Goal: Obtain resource: Download file/media

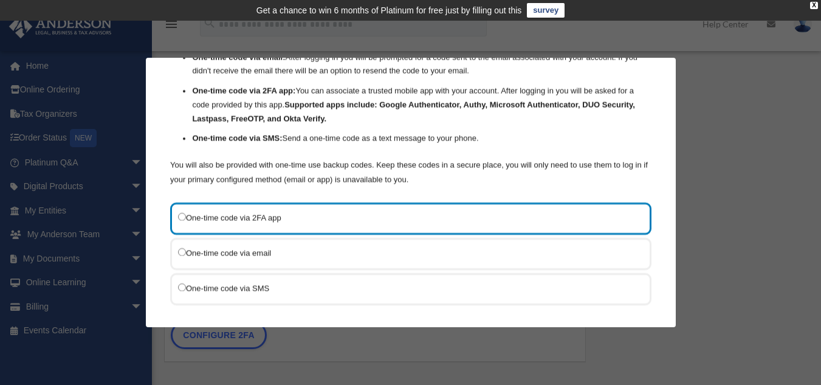
scroll to position [138, 0]
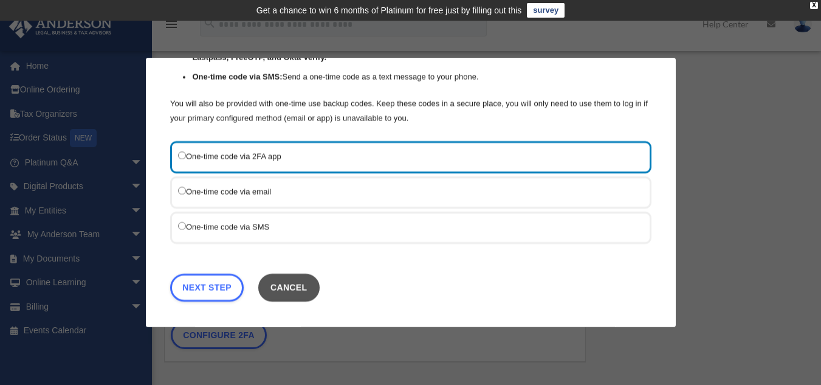
click at [310, 283] on button "Cancel" at bounding box center [288, 287] width 61 height 28
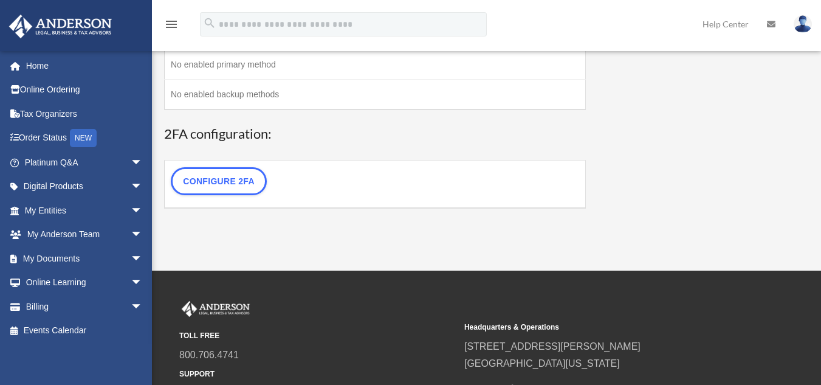
scroll to position [0, 0]
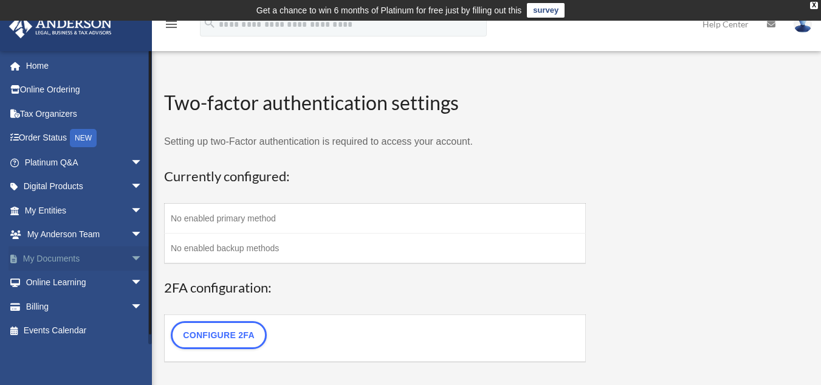
click at [131, 256] on span "arrow_drop_down" at bounding box center [143, 258] width 24 height 25
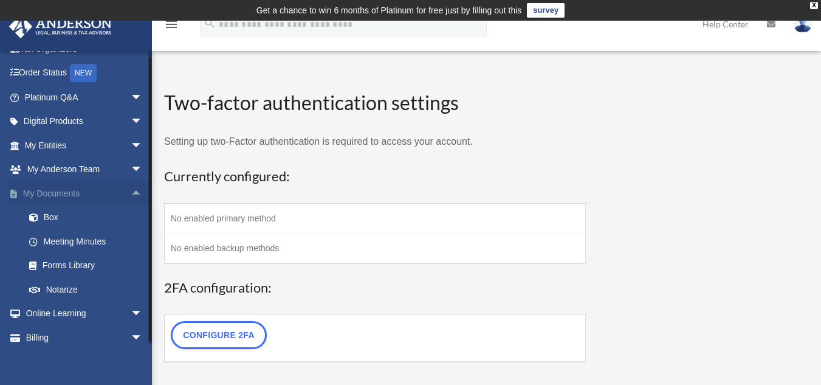
scroll to position [67, 0]
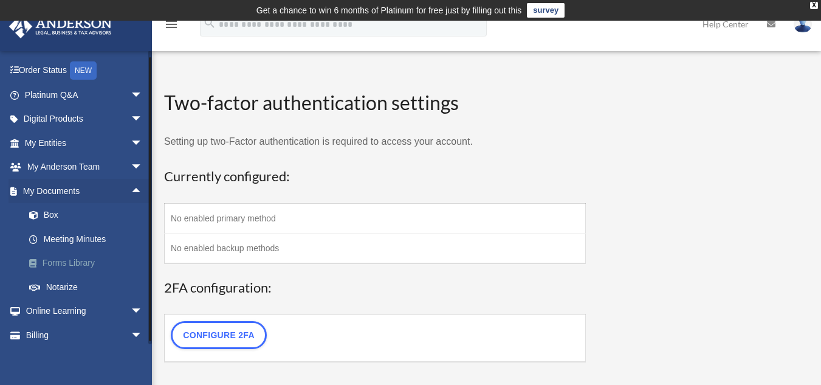
click at [63, 266] on link "Forms Library" at bounding box center [89, 263] width 144 height 24
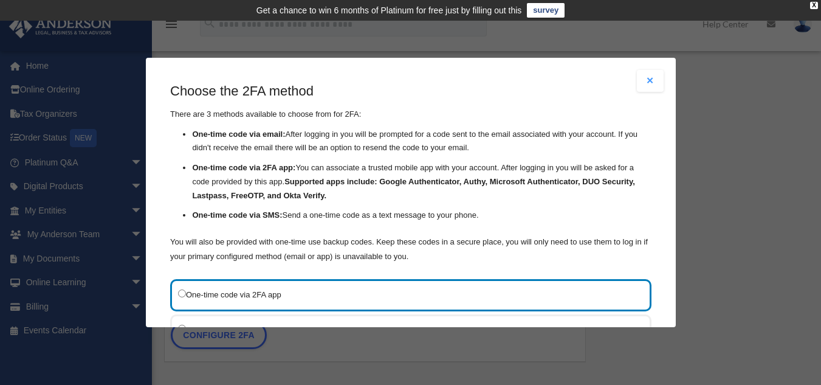
click at [642, 78] on button "Close modal" at bounding box center [650, 81] width 27 height 22
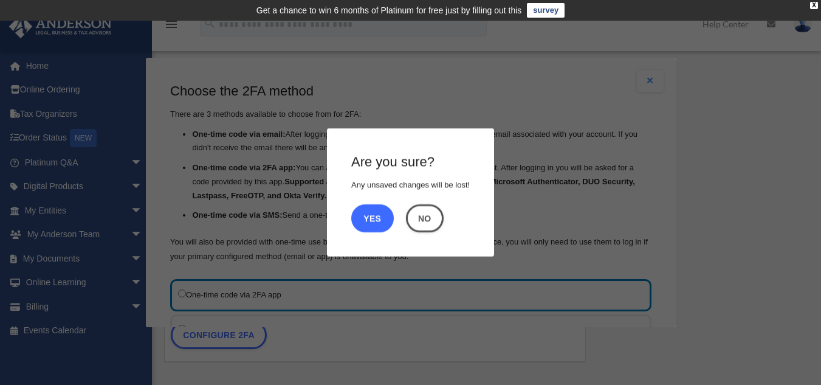
click at [374, 216] on button "Yes" at bounding box center [372, 218] width 43 height 28
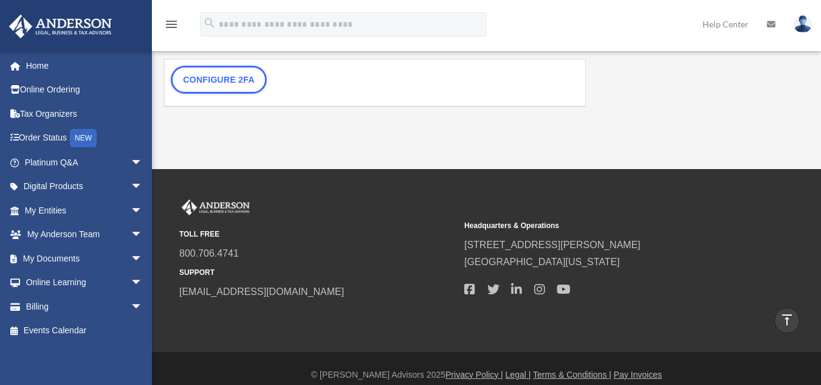
scroll to position [267, 0]
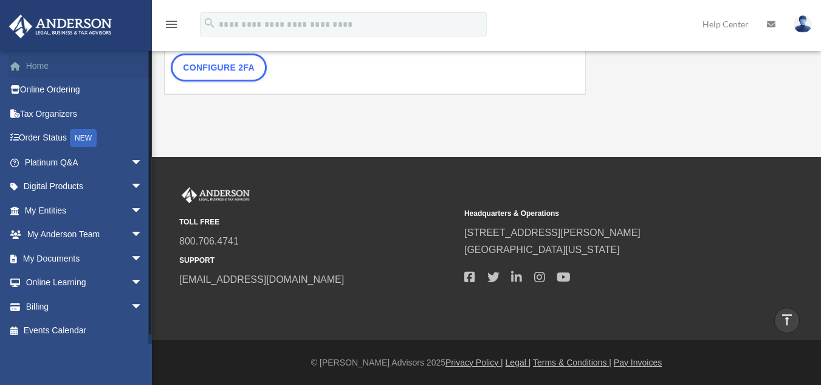
click at [35, 64] on link "Home" at bounding box center [85, 65] width 153 height 24
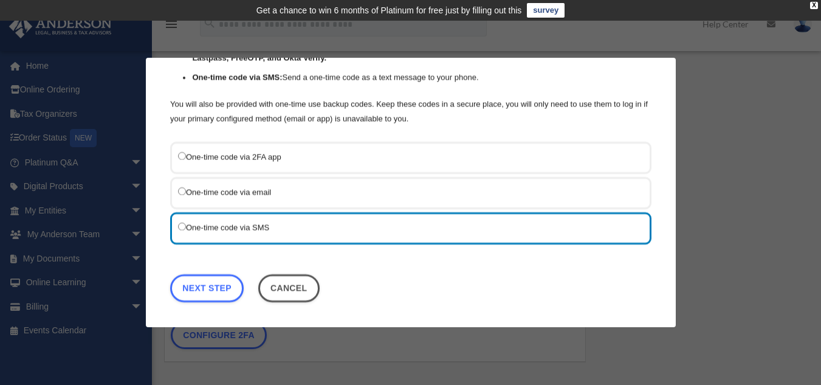
scroll to position [138, 0]
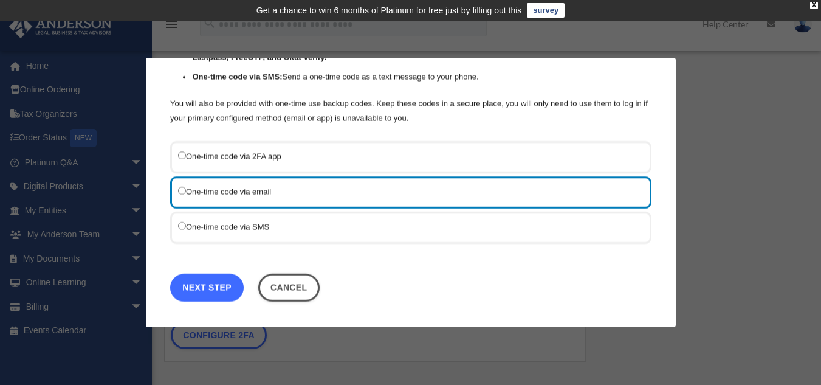
click at [205, 292] on link "Next Step" at bounding box center [207, 287] width 74 height 28
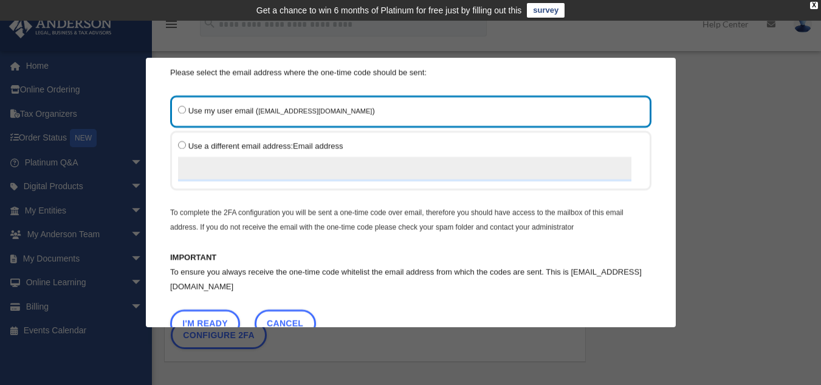
scroll to position [42, 0]
click at [210, 320] on button "I'm Ready" at bounding box center [205, 323] width 70 height 28
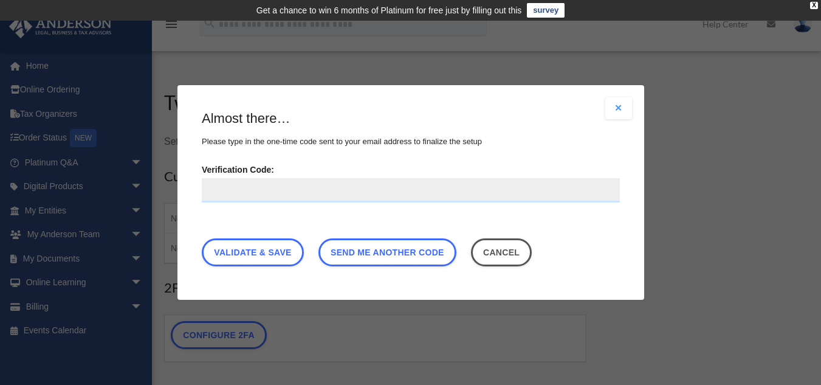
paste input "******"
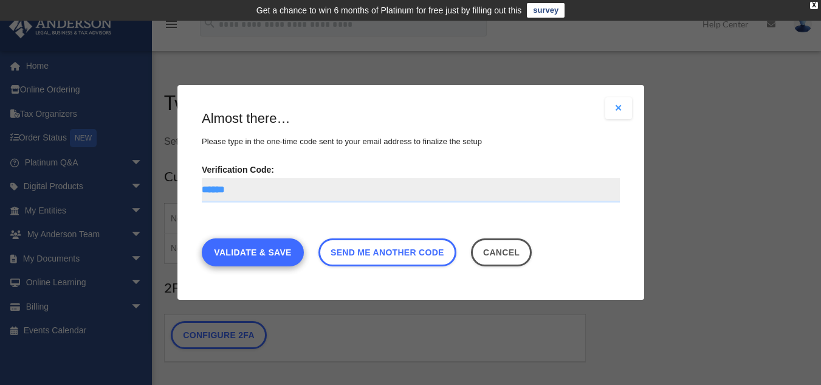
type input "******"
click at [276, 250] on link "Validate & Save" at bounding box center [253, 252] width 102 height 28
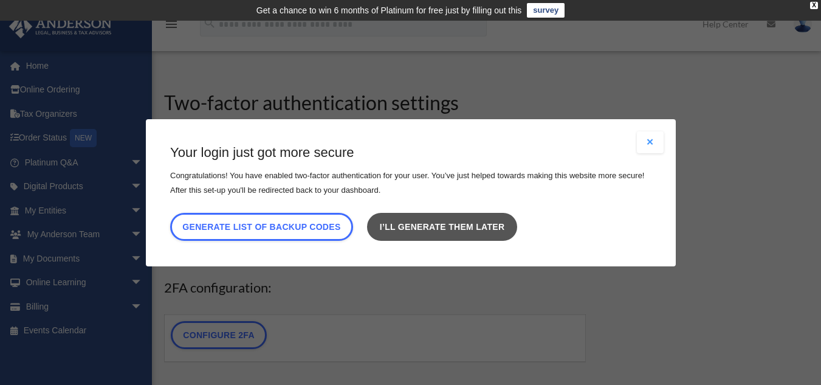
click at [445, 226] on link "I’ll generate them later" at bounding box center [441, 226] width 149 height 28
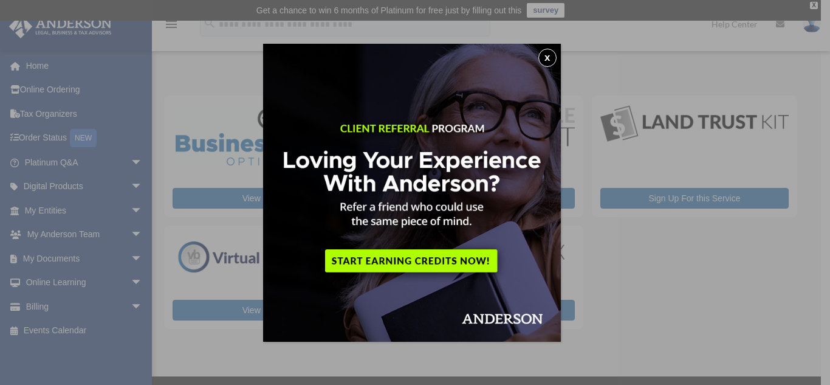
click at [550, 62] on button "x" at bounding box center [547, 58] width 18 height 18
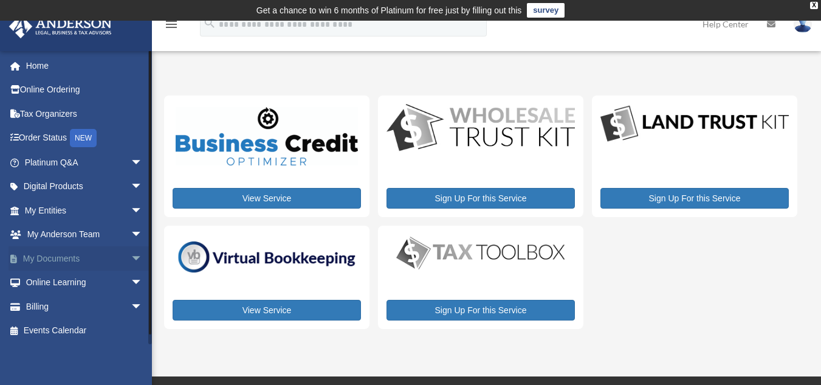
click at [131, 258] on span "arrow_drop_down" at bounding box center [143, 258] width 24 height 25
click at [80, 329] on link "Forms Library" at bounding box center [89, 330] width 144 height 24
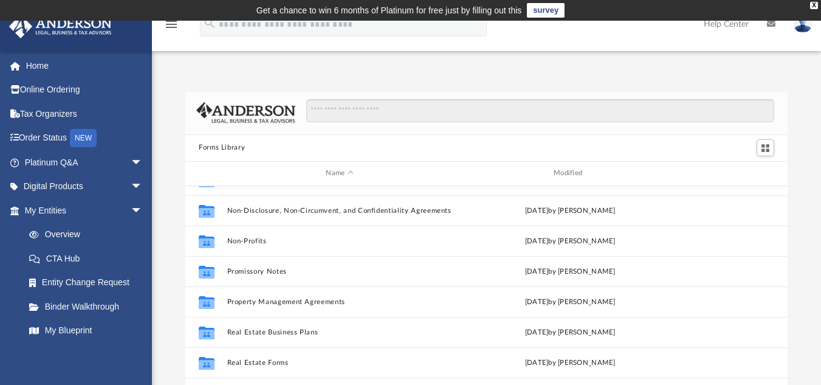
scroll to position [660, 0]
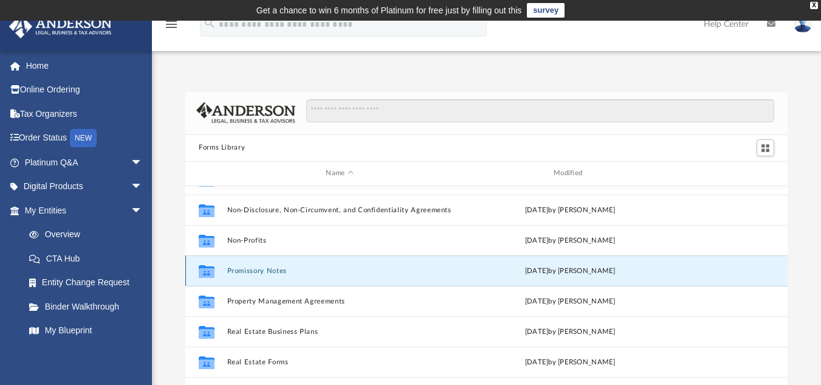
click at [272, 273] on button "Promissory Notes" at bounding box center [339, 270] width 225 height 8
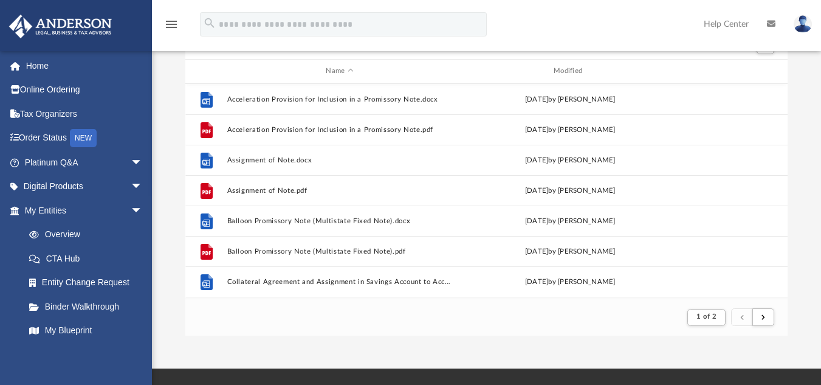
scroll to position [103, 0]
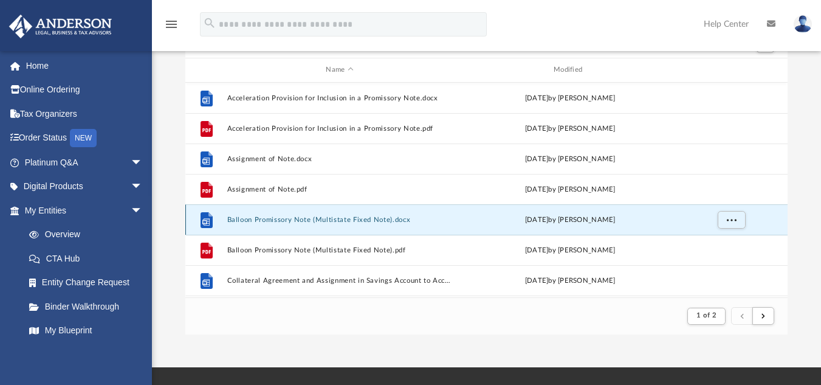
click at [266, 223] on button "Balloon Promissory Note (Multistate Fixed Note).docx" at bounding box center [339, 219] width 225 height 8
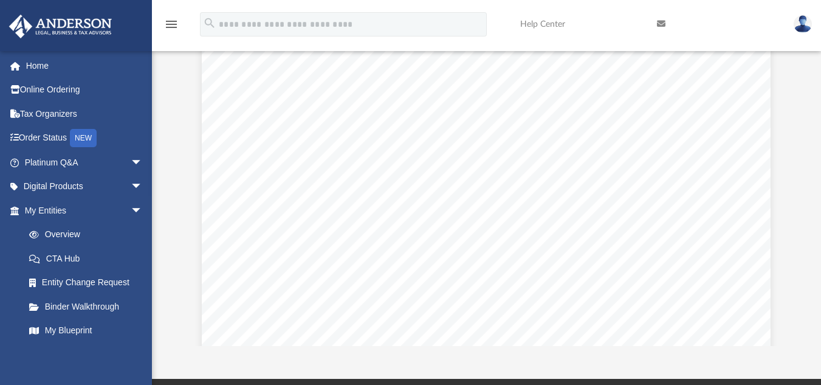
scroll to position [0, 0]
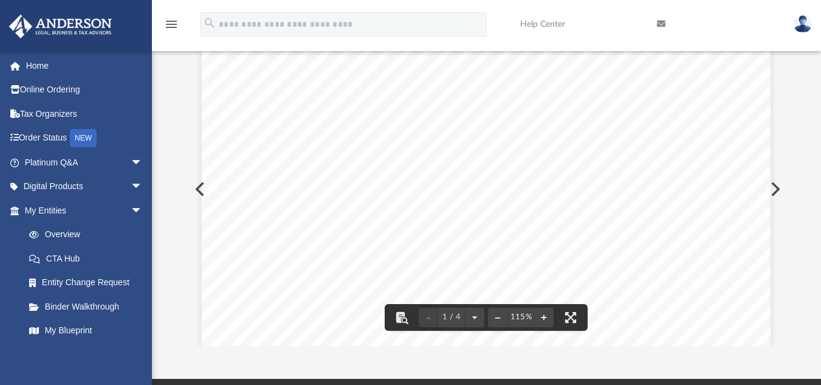
click at [170, 30] on icon "menu" at bounding box center [171, 24] width 15 height 15
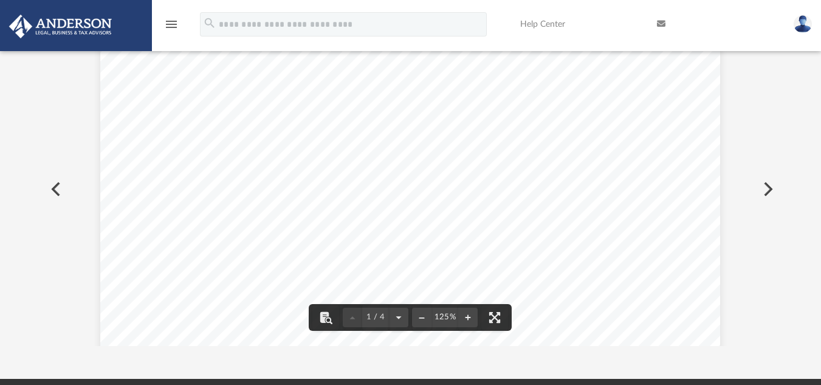
scroll to position [230, 730]
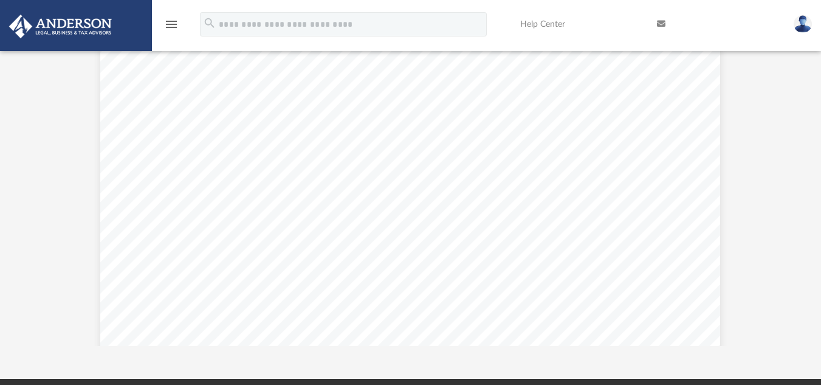
click at [170, 30] on icon "menu" at bounding box center [171, 24] width 15 height 15
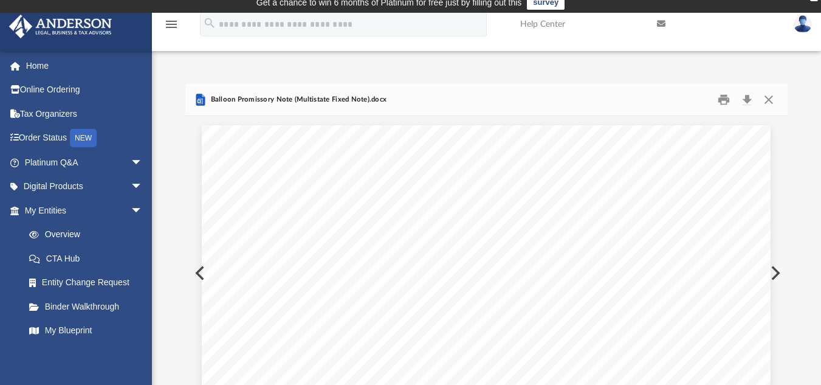
scroll to position [0, 0]
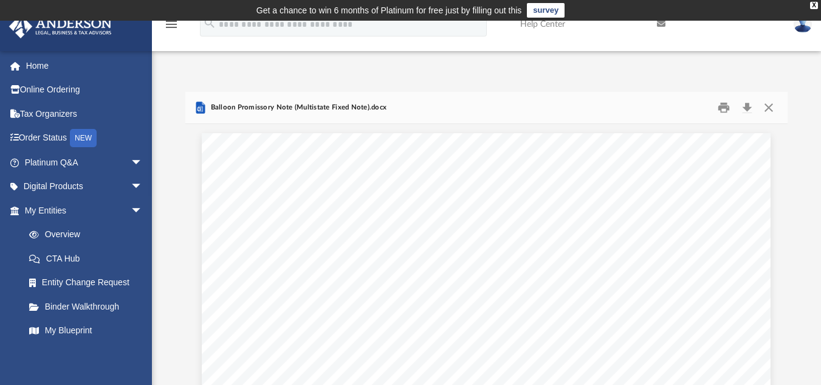
click at [171, 21] on icon "menu" at bounding box center [171, 24] width 15 height 15
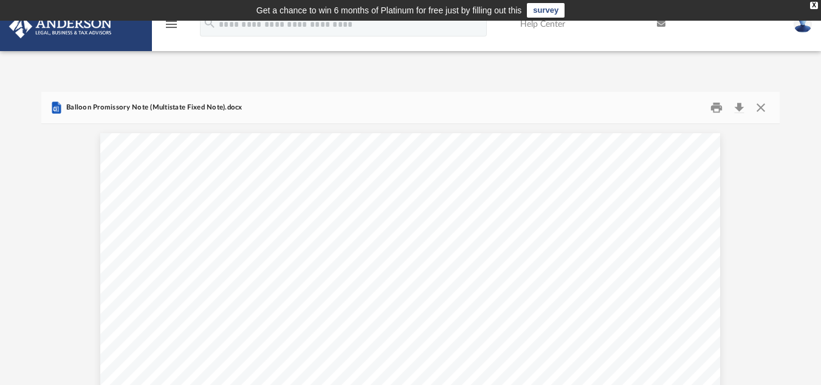
scroll to position [230, 730]
click at [171, 21] on icon "menu" at bounding box center [171, 24] width 15 height 15
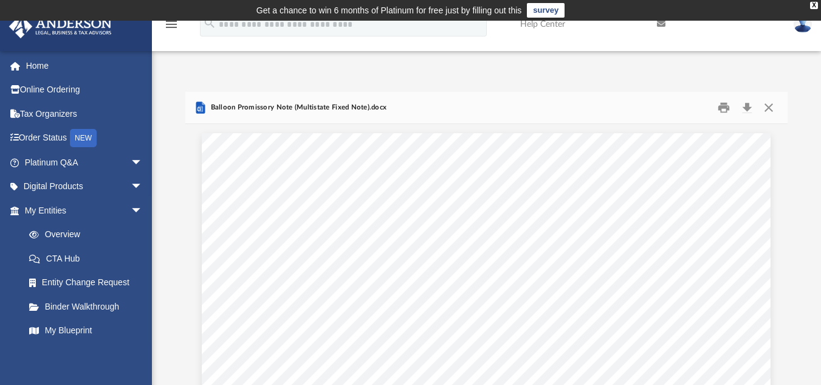
scroll to position [230, 593]
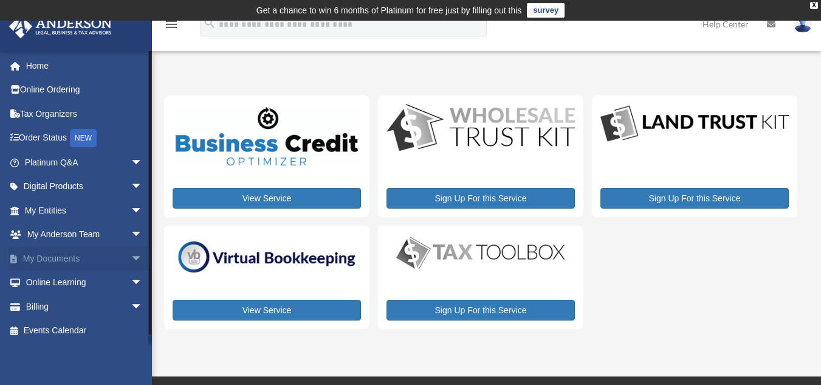
click at [131, 258] on span "arrow_drop_down" at bounding box center [143, 258] width 24 height 25
click at [77, 332] on link "Forms Library" at bounding box center [89, 330] width 144 height 24
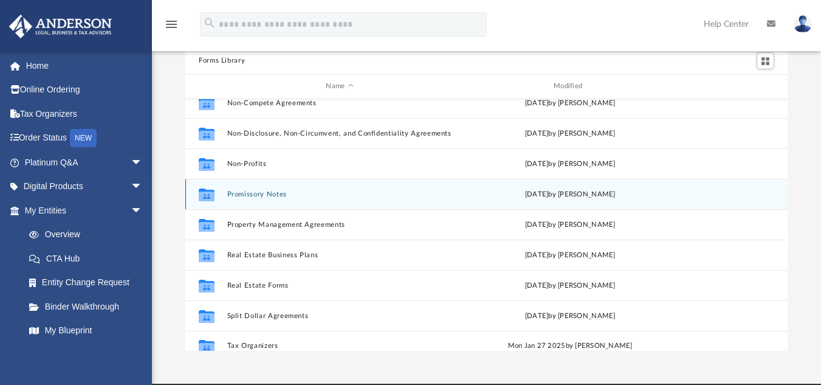
scroll to position [660, 0]
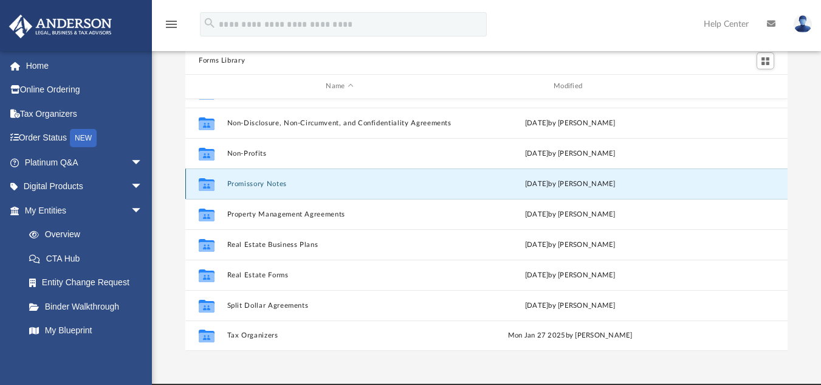
click at [245, 187] on button "Promissory Notes" at bounding box center [339, 183] width 225 height 8
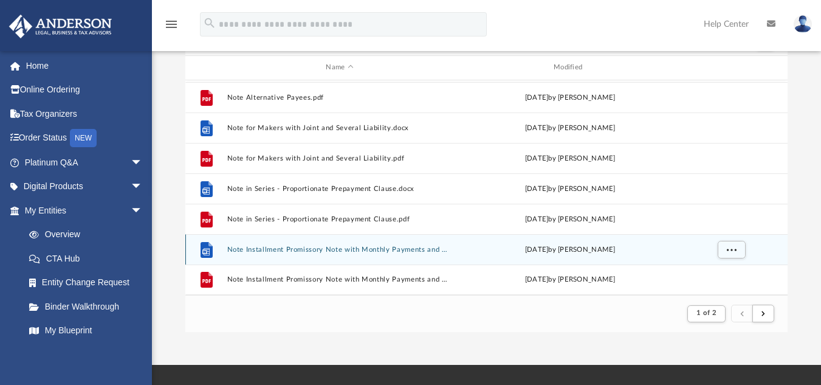
scroll to position [106, 0]
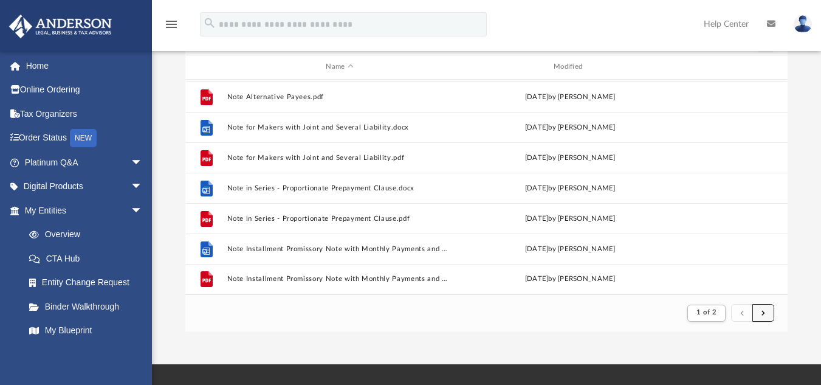
click at [763, 318] on button "submit" at bounding box center [763, 313] width 22 height 18
click at [761, 312] on span "submit" at bounding box center [763, 312] width 4 height 7
click at [739, 313] on button "submit" at bounding box center [742, 313] width 22 height 18
click at [758, 314] on button "submit" at bounding box center [763, 313] width 22 height 18
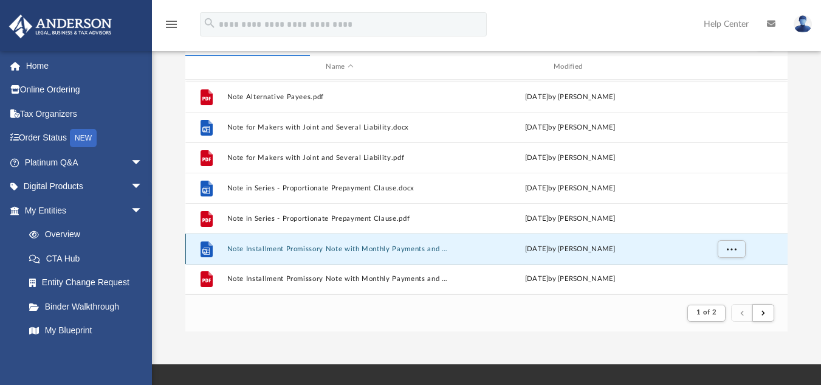
click at [331, 250] on button "Note Installment Promissory Note with Monthly Payments and Calling for Collecti…" at bounding box center [339, 248] width 225 height 8
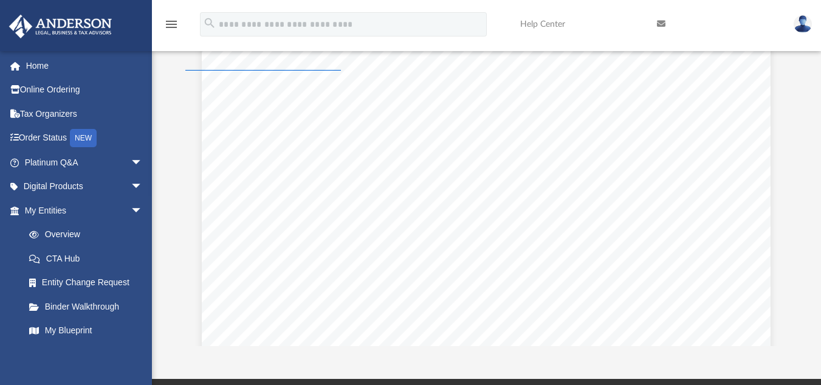
scroll to position [1183, 0]
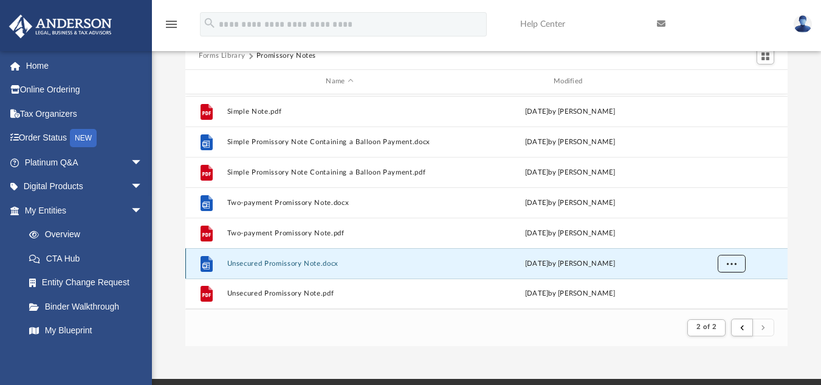
click at [737, 266] on button "More options" at bounding box center [732, 263] width 28 height 18
click at [297, 266] on button "Unsecured Promissory Note.docx" at bounding box center [339, 263] width 225 height 8
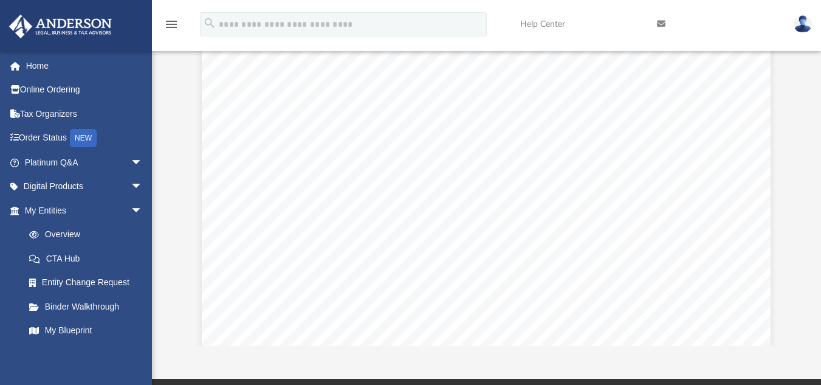
scroll to position [0, 0]
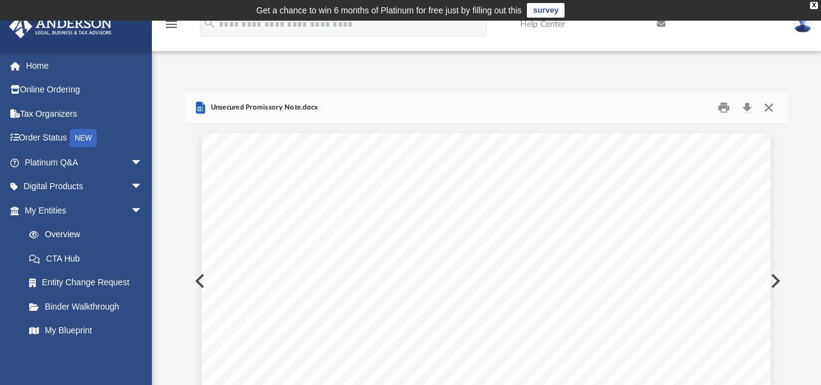
click at [770, 108] on button "Close" at bounding box center [769, 107] width 22 height 19
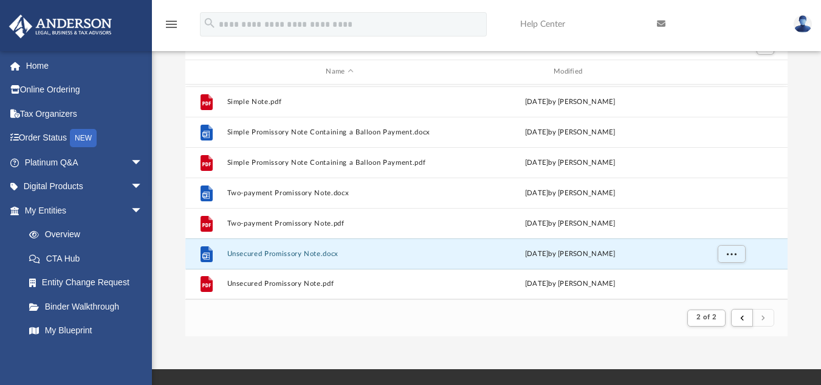
scroll to position [102, 0]
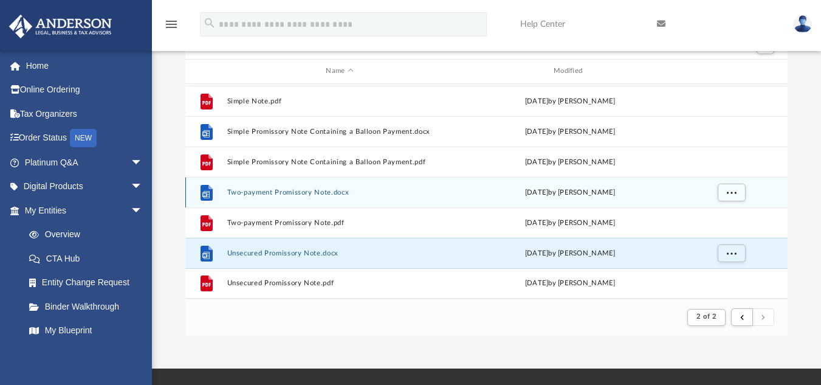
click at [287, 194] on button "Two-payment Promissory Note.docx" at bounding box center [339, 192] width 225 height 8
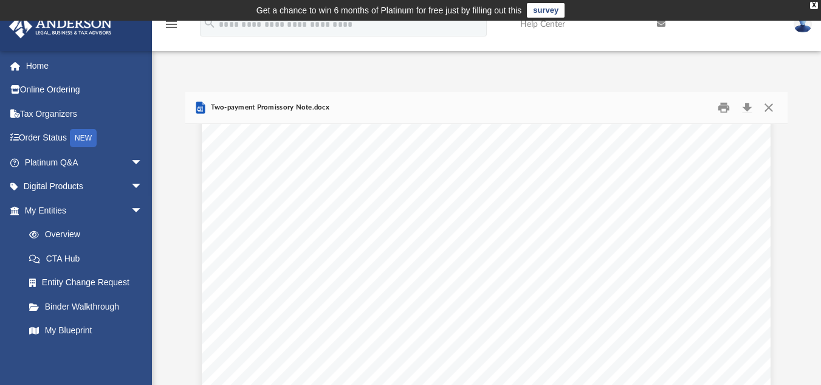
scroll to position [441, 0]
click at [770, 111] on button "Close" at bounding box center [769, 107] width 22 height 19
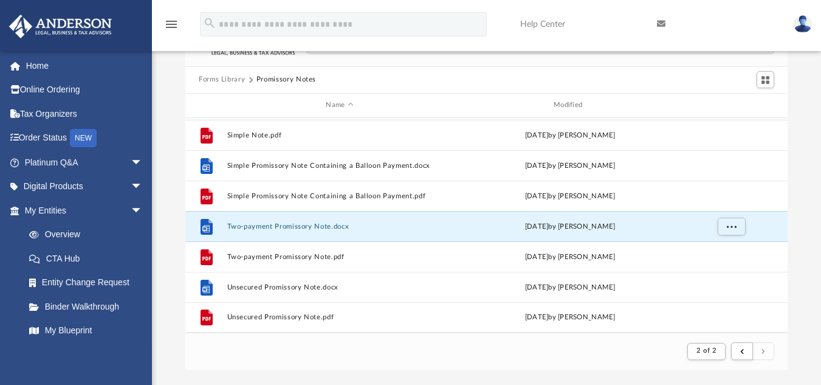
scroll to position [69, 0]
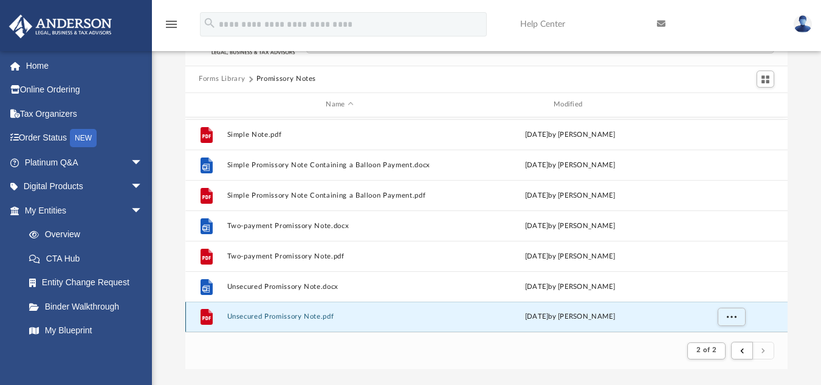
click at [300, 318] on button "Unsecured Promissory Note.pdf" at bounding box center [339, 316] width 225 height 8
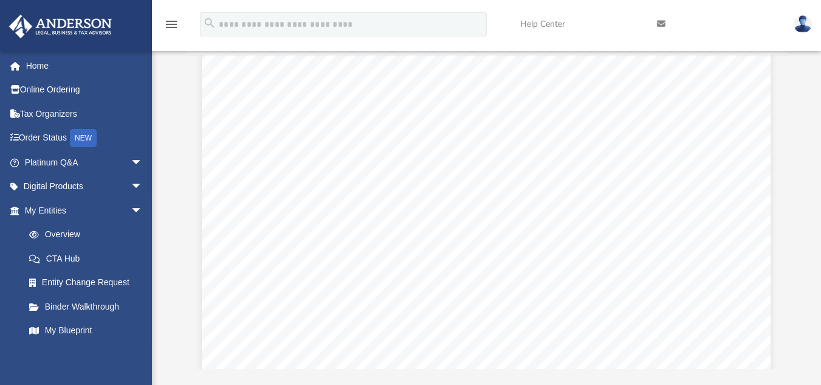
scroll to position [18, 0]
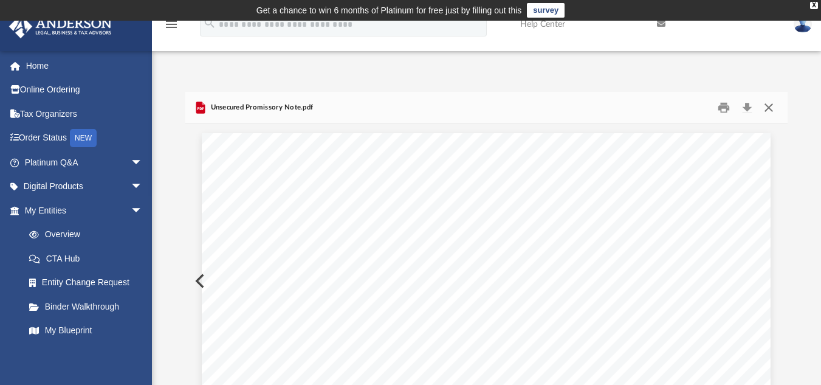
click at [771, 111] on button "Close" at bounding box center [769, 107] width 22 height 19
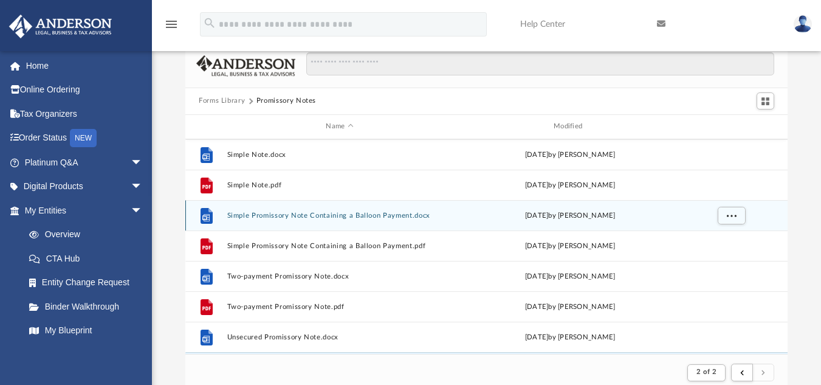
scroll to position [1151, 0]
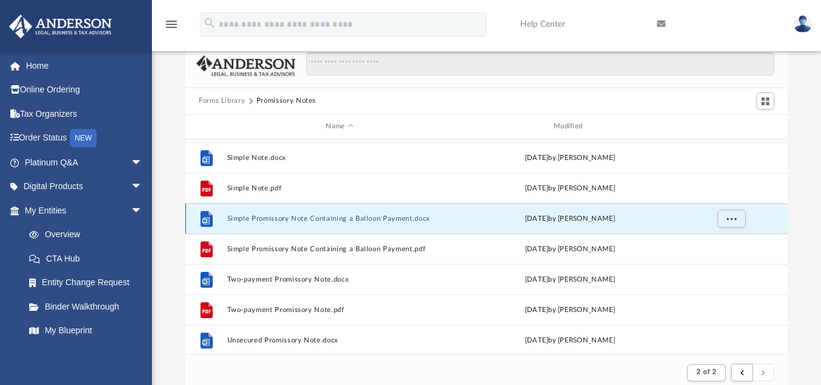
click at [352, 222] on button "Simple Promissory Note Containing a Balloon Payment.docx" at bounding box center [339, 218] width 225 height 8
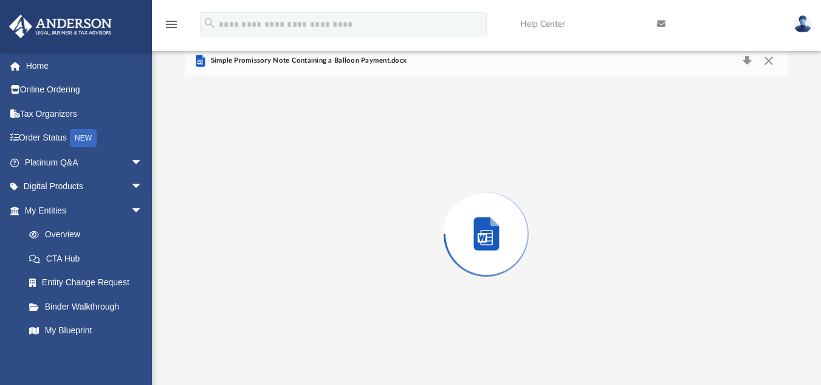
scroll to position [53, 0]
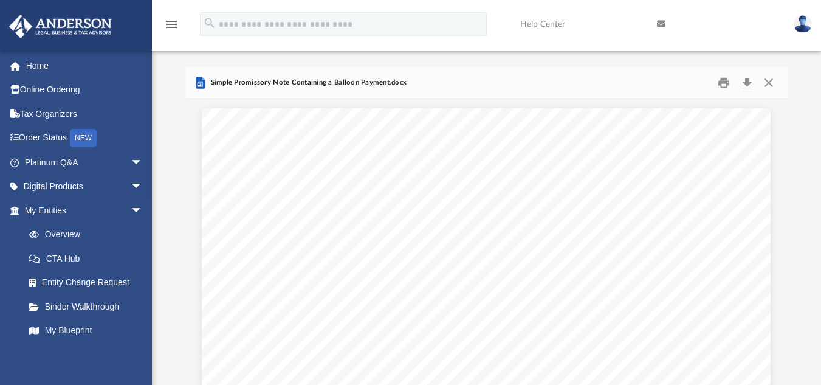
scroll to position [0, 0]
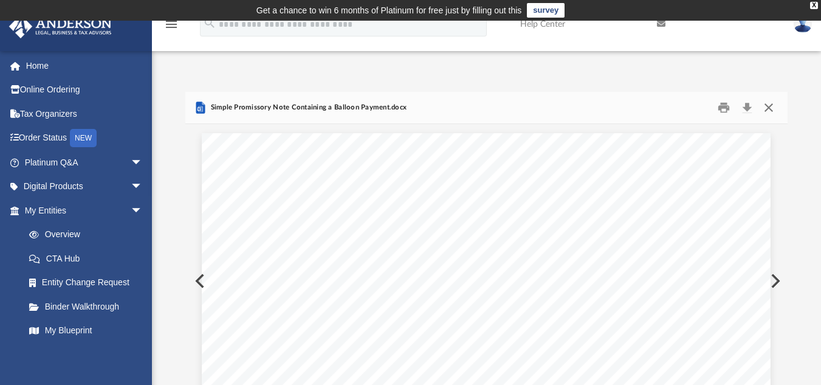
click at [772, 108] on button "Close" at bounding box center [769, 107] width 22 height 19
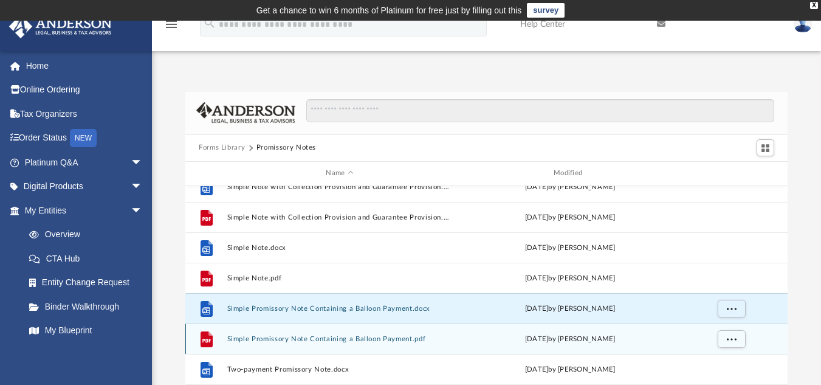
scroll to position [1108, 0]
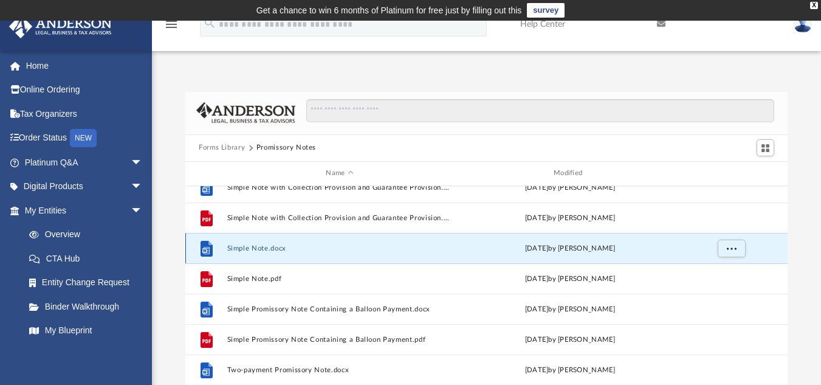
click at [263, 250] on button "Simple Note.docx" at bounding box center [339, 248] width 225 height 8
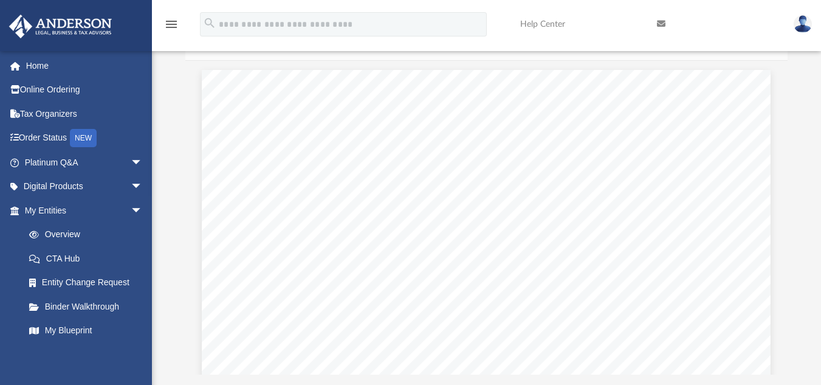
scroll to position [0, 0]
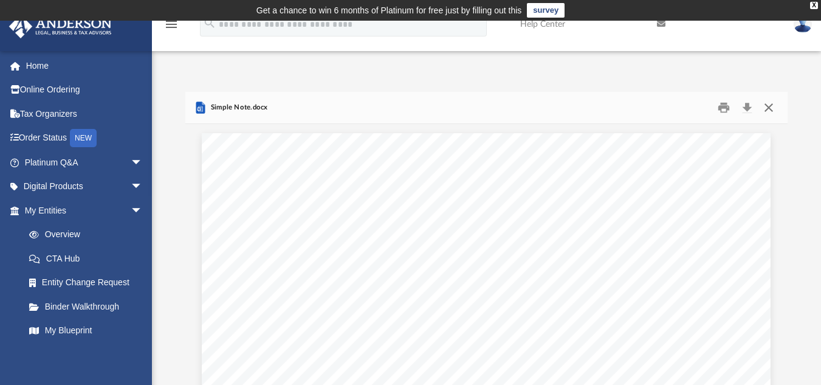
click at [771, 110] on button "Close" at bounding box center [769, 107] width 22 height 19
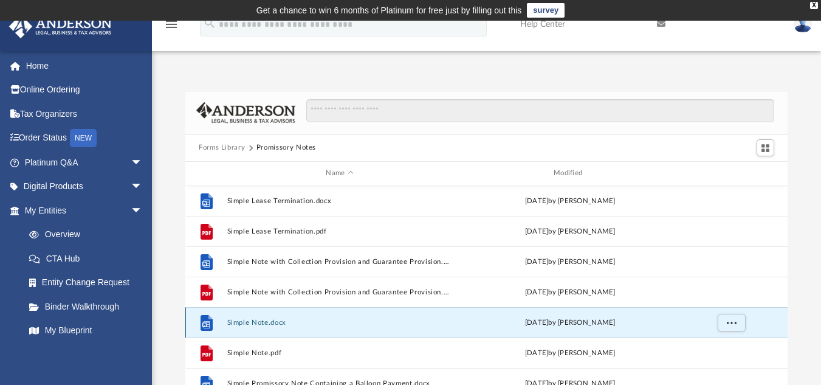
scroll to position [1033, 0]
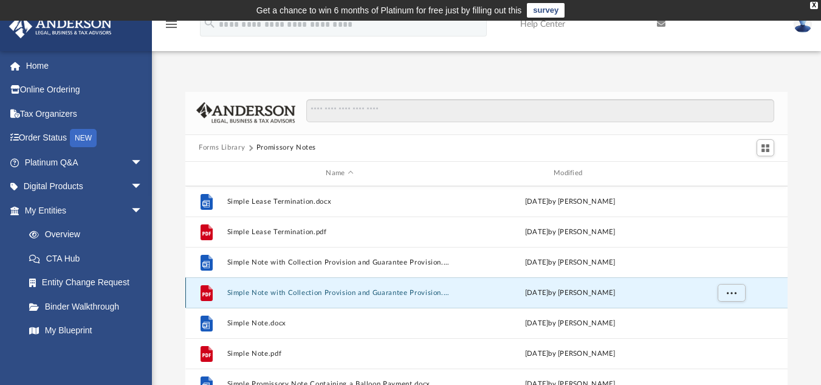
click at [337, 289] on button "Simple Note with Collection Provision and Guarantee Provision.pdf" at bounding box center [339, 292] width 225 height 8
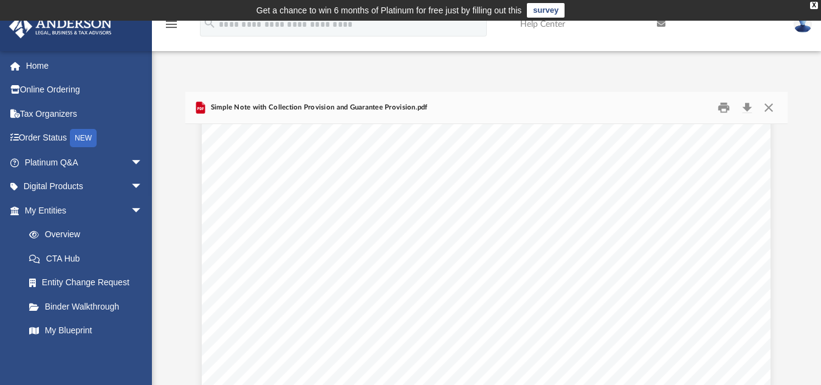
scroll to position [267, 0]
click at [768, 109] on button "Close" at bounding box center [769, 107] width 22 height 19
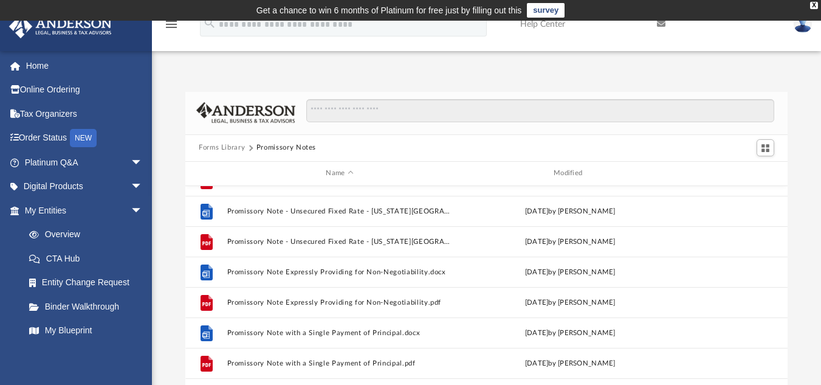
scroll to position [476, 0]
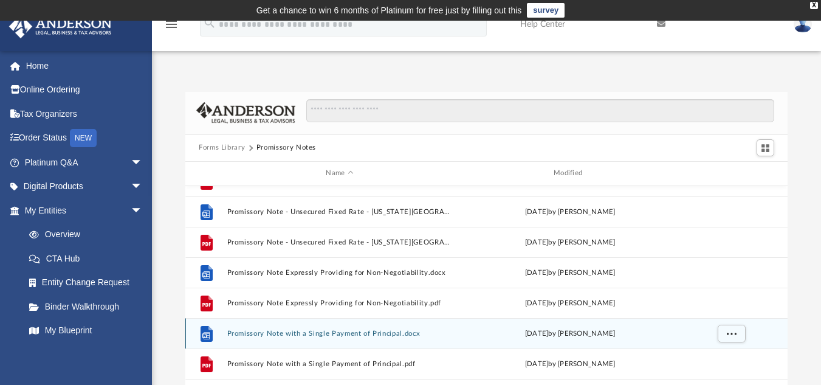
click at [326, 336] on button "Promissory Note with a Single Payment of Principal.docx" at bounding box center [339, 333] width 225 height 8
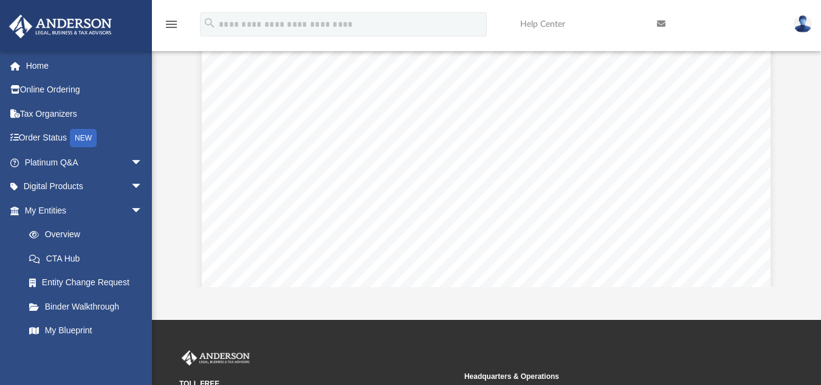
scroll to position [0, 0]
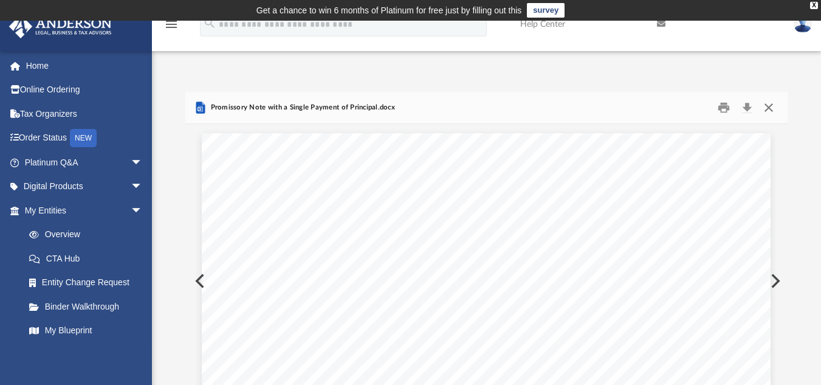
click at [770, 109] on button "Close" at bounding box center [769, 107] width 22 height 19
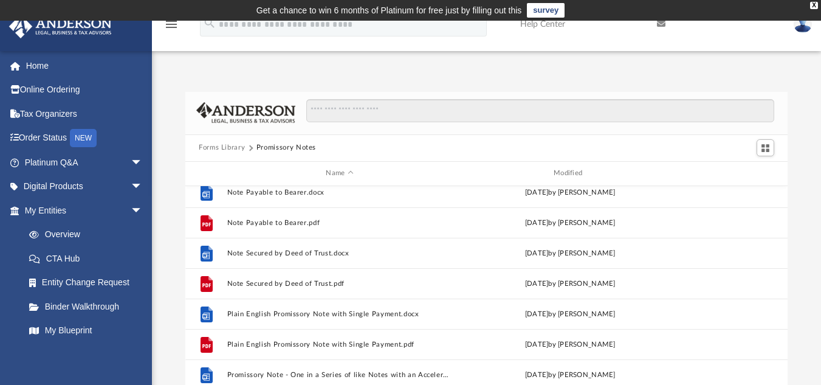
scroll to position [130, 0]
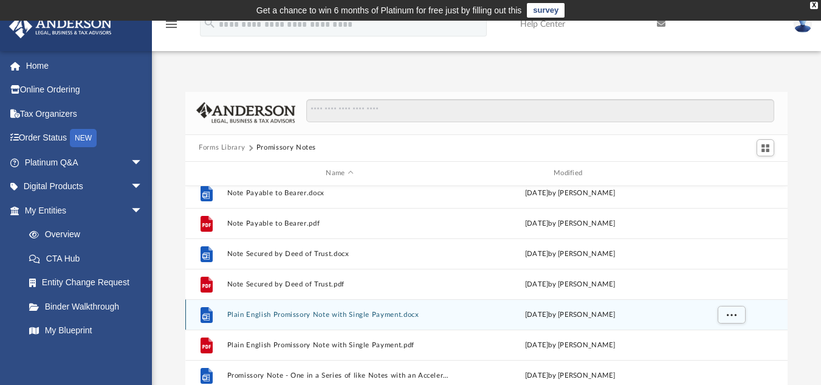
click at [365, 319] on div "File Plain English Promissory Note with Single Payment.docx Wed Oct 5 2022 by M…" at bounding box center [486, 314] width 602 height 30
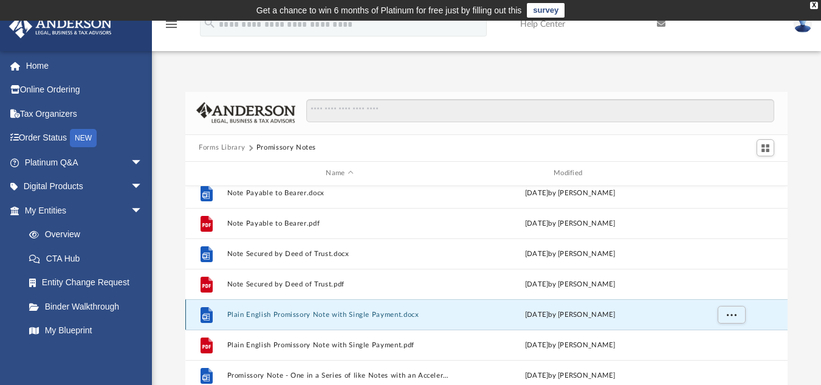
click at [295, 314] on button "Plain English Promissory Note with Single Payment.docx" at bounding box center [339, 314] width 225 height 8
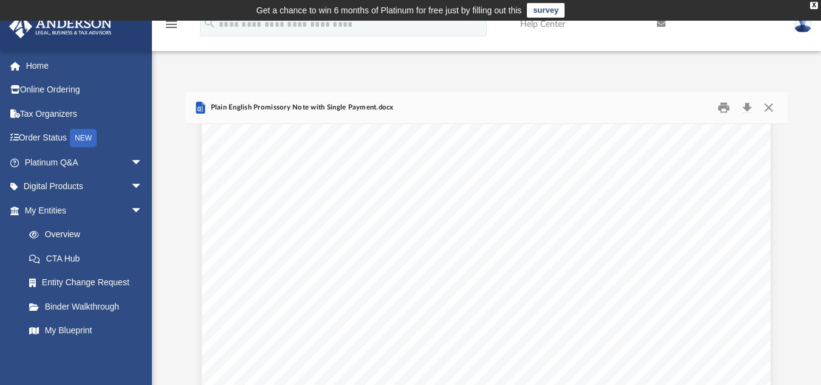
scroll to position [0, 0]
click at [766, 106] on button "Close" at bounding box center [769, 107] width 22 height 19
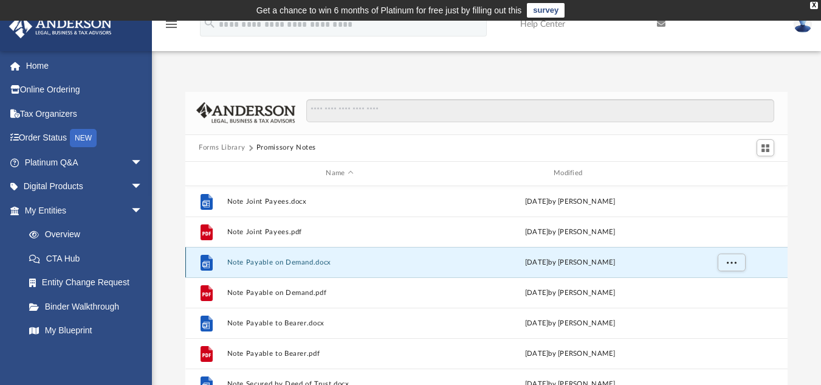
click at [256, 261] on button "Note Payable on Demand.docx" at bounding box center [339, 262] width 225 height 8
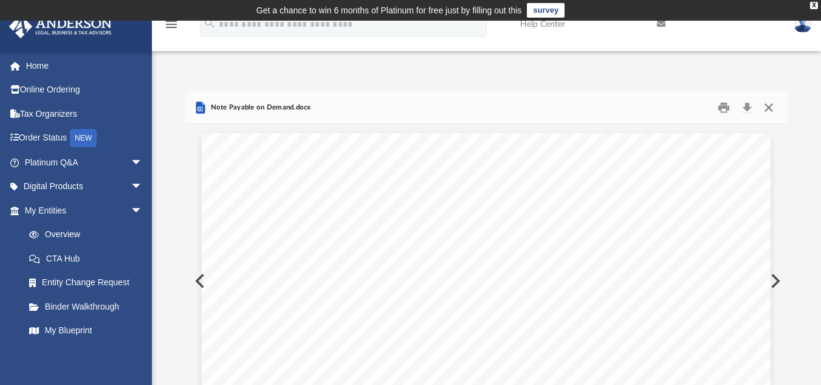
click at [770, 106] on button "Close" at bounding box center [769, 107] width 22 height 19
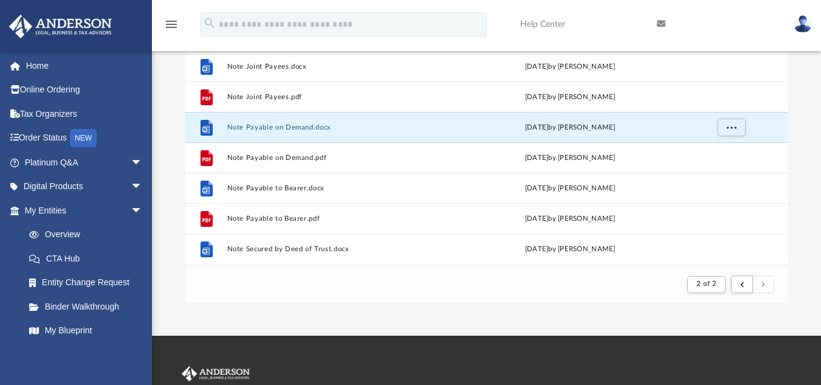
scroll to position [131, 0]
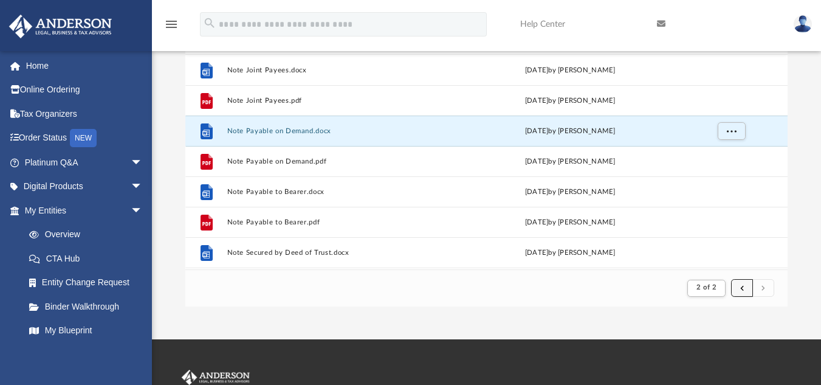
click at [741, 282] on button "submit" at bounding box center [742, 288] width 22 height 18
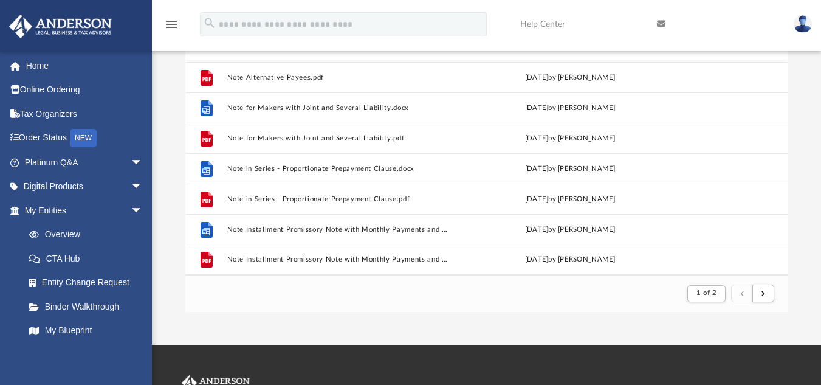
scroll to position [129, 0]
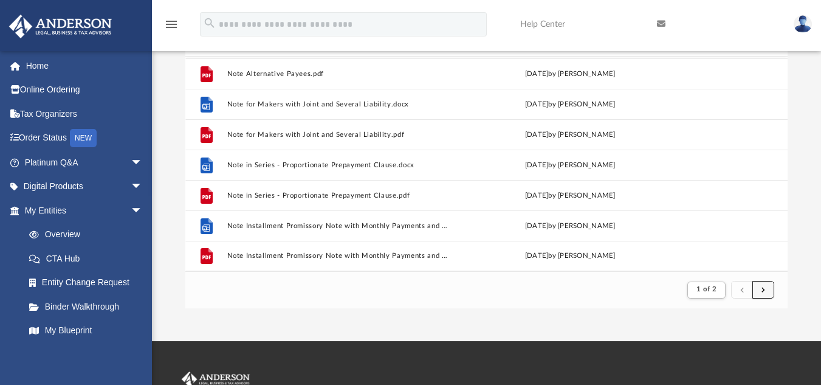
click at [766, 292] on button "submit" at bounding box center [763, 290] width 22 height 18
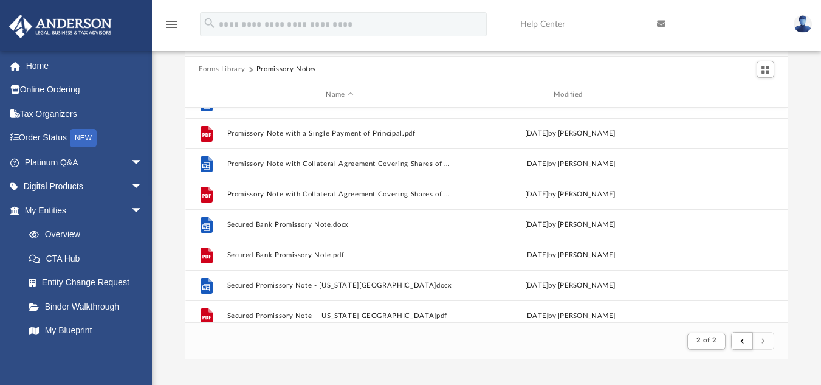
scroll to position [628, 0]
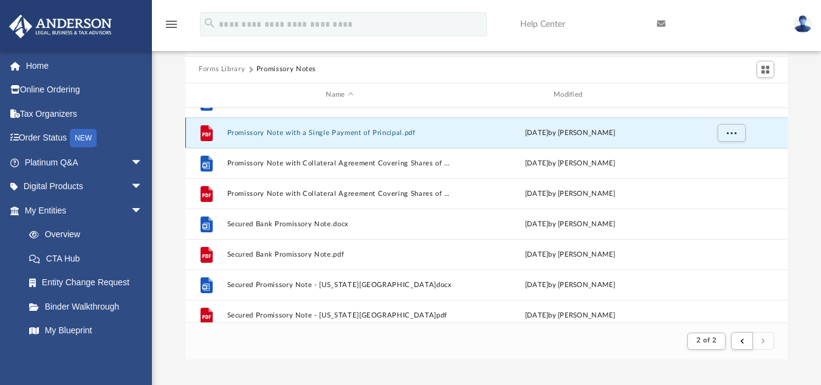
click at [337, 134] on button "Promissory Note with a Single Payment of Principal.pdf" at bounding box center [339, 132] width 225 height 8
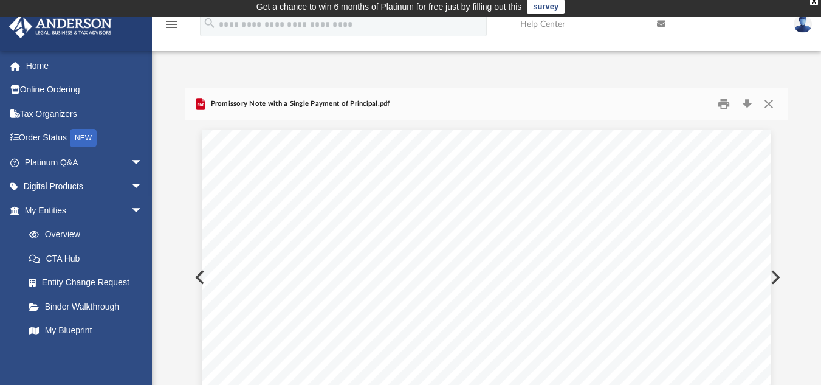
scroll to position [0, 0]
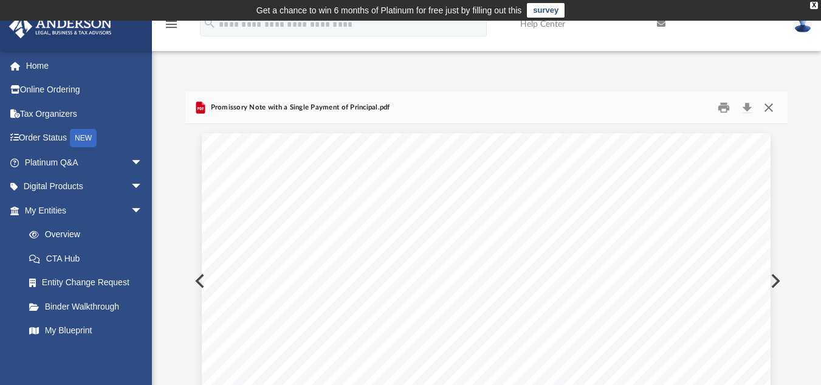
click at [768, 106] on button "Close" at bounding box center [769, 107] width 22 height 19
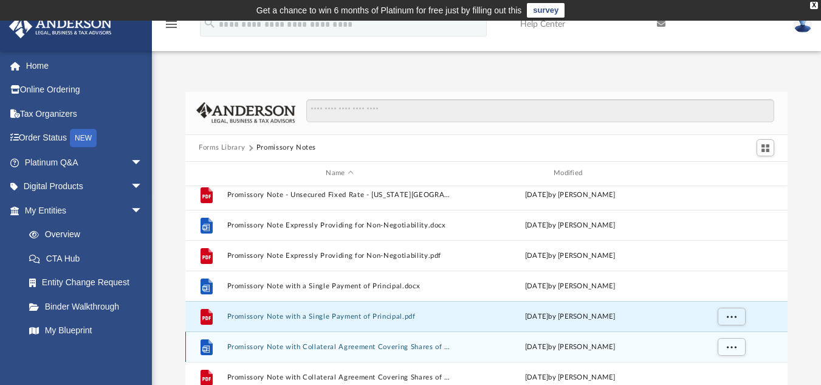
scroll to position [523, 0]
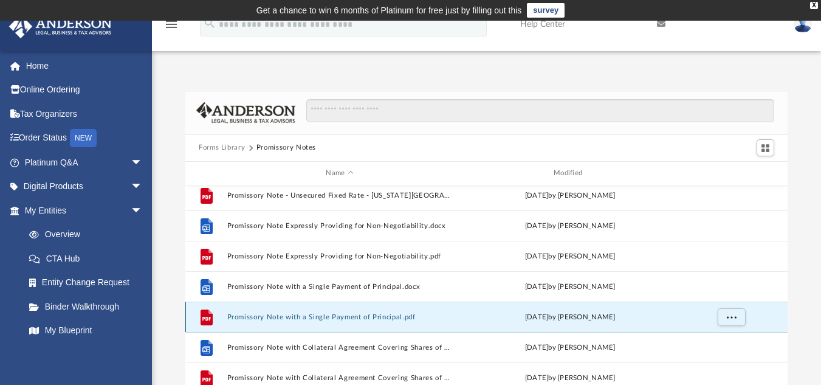
click at [304, 317] on button "Promissory Note with a Single Payment of Principal.pdf" at bounding box center [339, 316] width 225 height 8
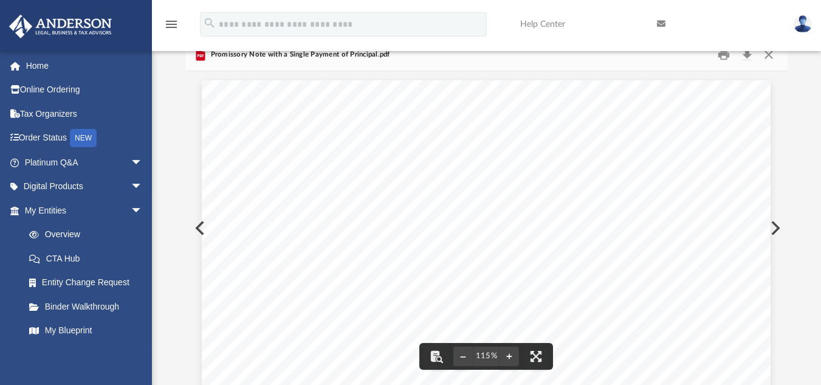
scroll to position [0, 0]
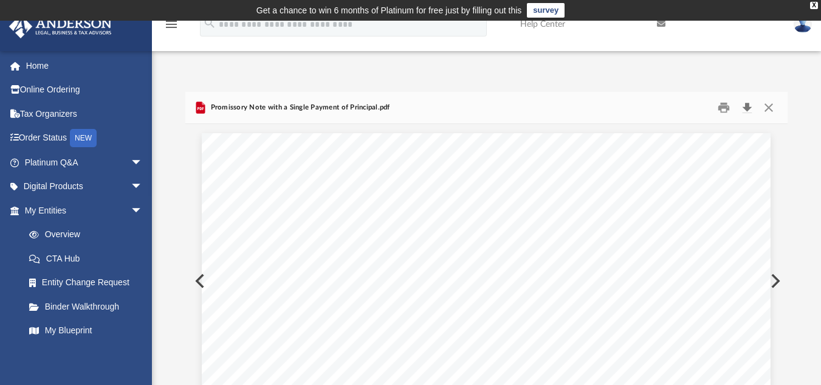
click at [752, 111] on button "Download" at bounding box center [747, 107] width 22 height 19
click at [770, 109] on button "Close" at bounding box center [769, 107] width 22 height 19
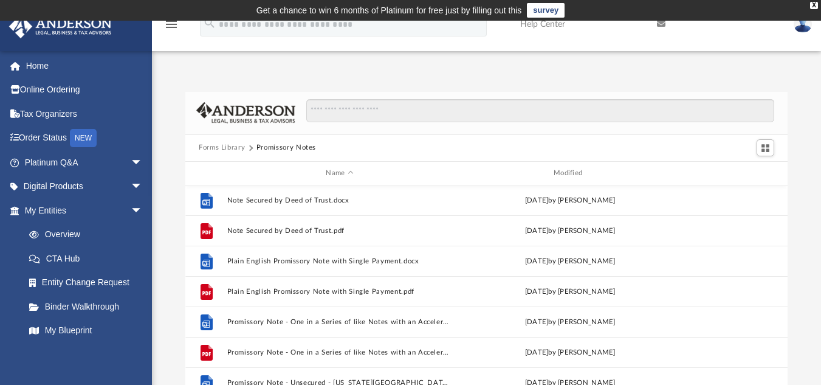
scroll to position [183, 0]
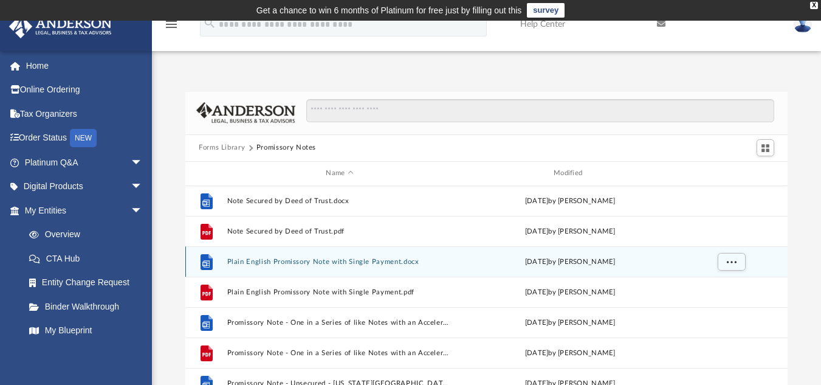
click at [259, 267] on div "File Plain English Promissory Note with Single Payment.docx Wed Oct 5 2022 by M…" at bounding box center [486, 261] width 602 height 30
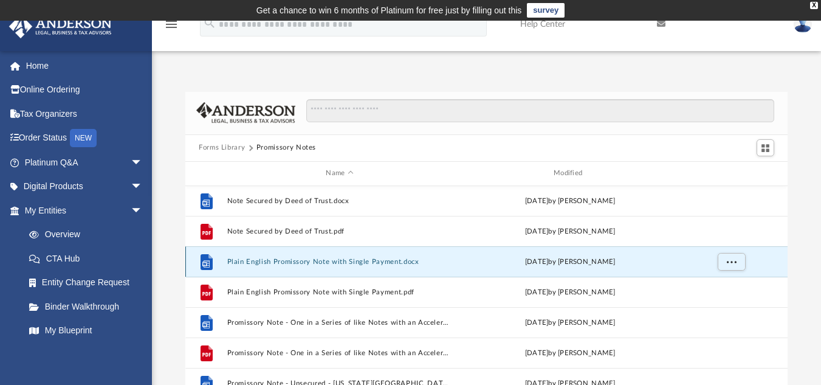
click at [259, 263] on button "Plain English Promissory Note with Single Payment.docx" at bounding box center [339, 261] width 225 height 8
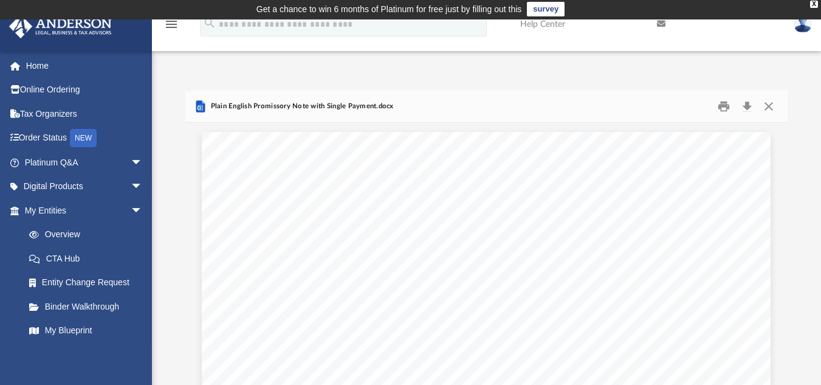
scroll to position [0, 0]
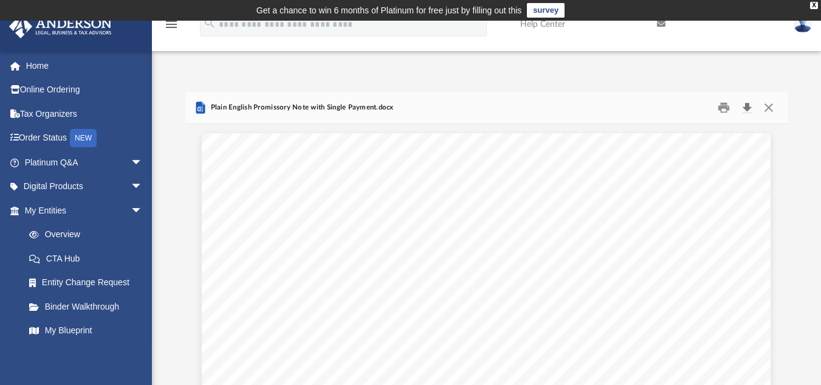
click at [749, 109] on button "Download" at bounding box center [747, 107] width 22 height 19
click at [771, 107] on button "Close" at bounding box center [769, 107] width 22 height 19
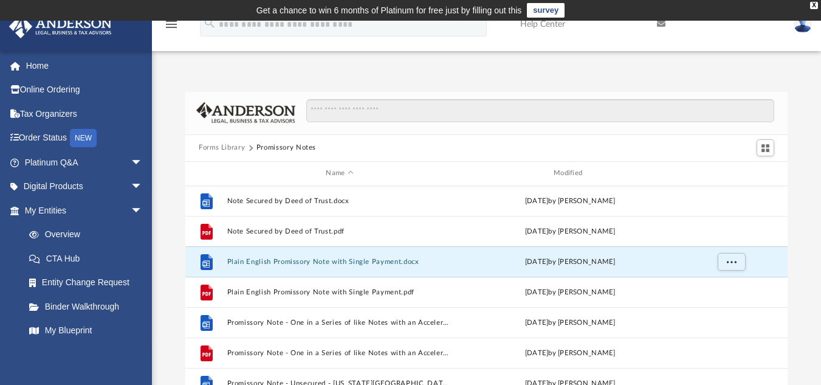
click at [807, 101] on div "Forms Library Promissory Notes Name Modified File Note Joint Payees.docx Wed Oc…" at bounding box center [486, 265] width 669 height 346
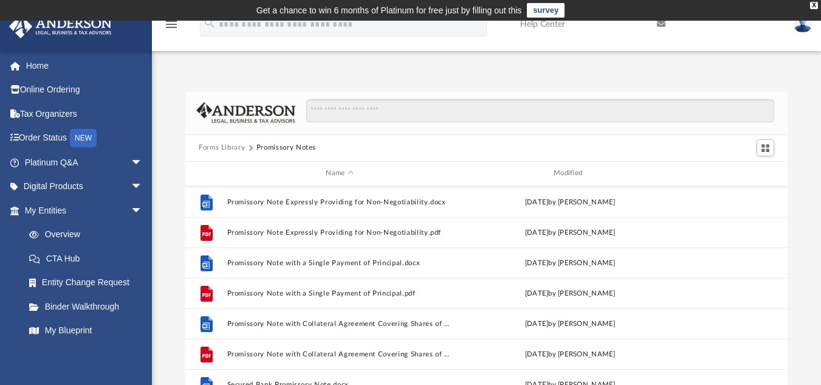
scroll to position [547, 0]
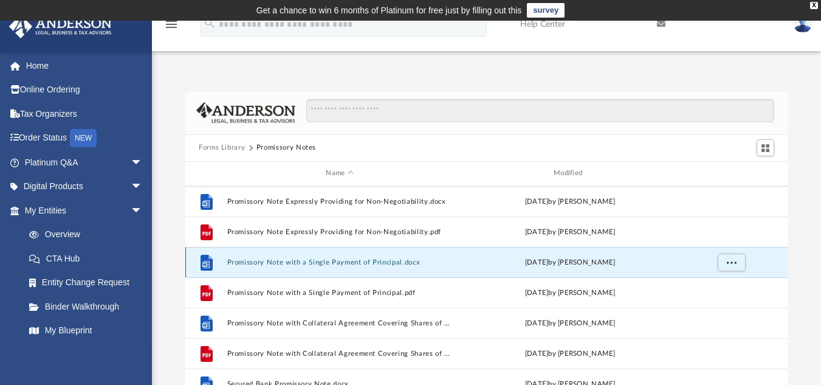
click at [308, 261] on button "Promissory Note with a Single Payment of Principal.docx" at bounding box center [339, 262] width 225 height 8
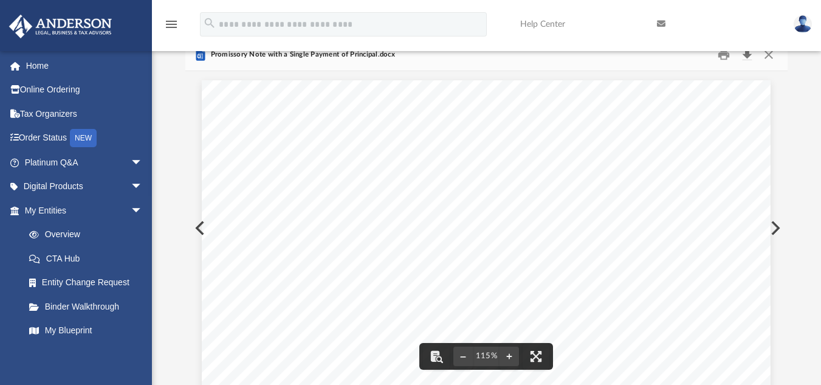
click at [749, 60] on button "Download" at bounding box center [747, 54] width 22 height 19
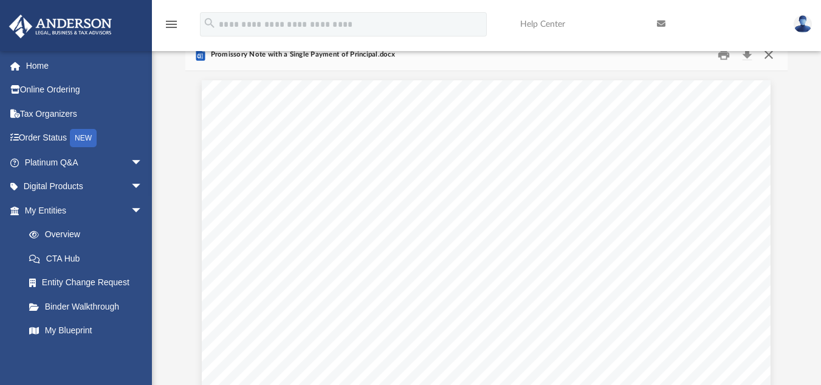
click at [770, 57] on button "Close" at bounding box center [769, 54] width 22 height 19
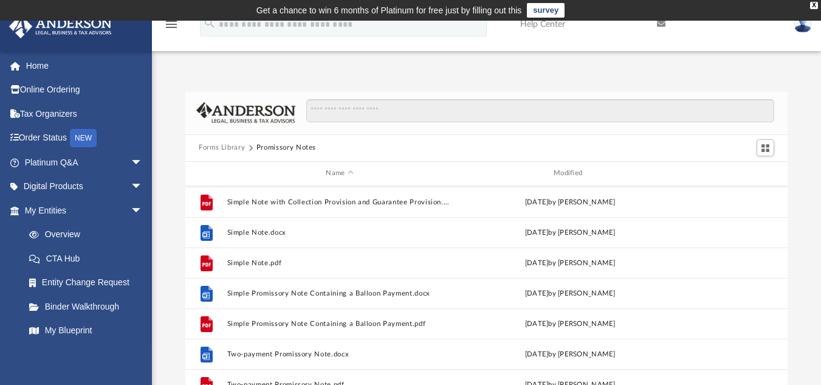
scroll to position [1124, 0]
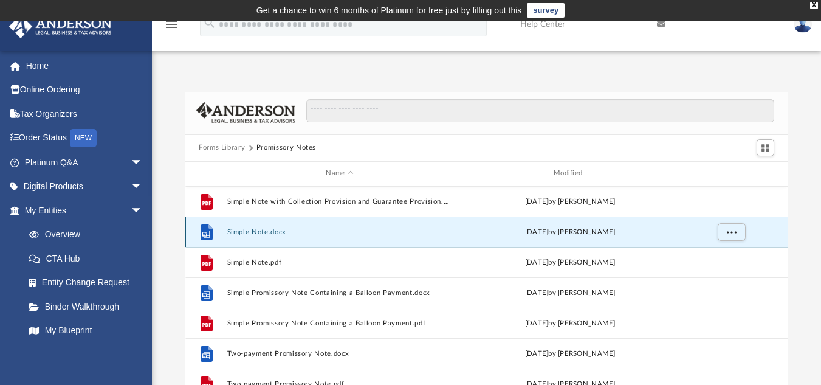
click at [250, 232] on button "Simple Note.docx" at bounding box center [339, 231] width 225 height 8
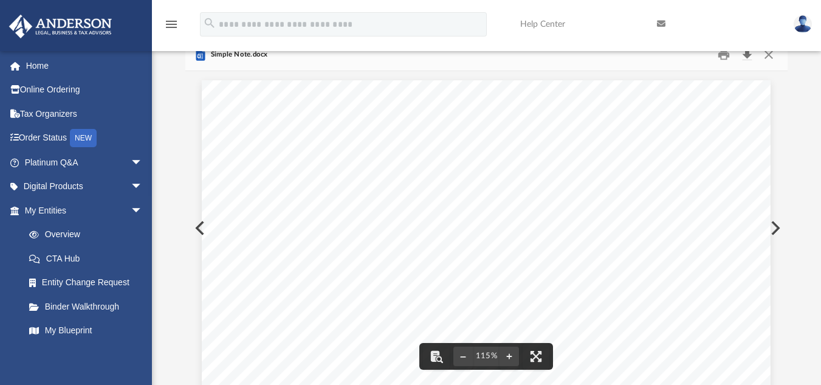
click at [749, 58] on button "Download" at bounding box center [747, 54] width 22 height 19
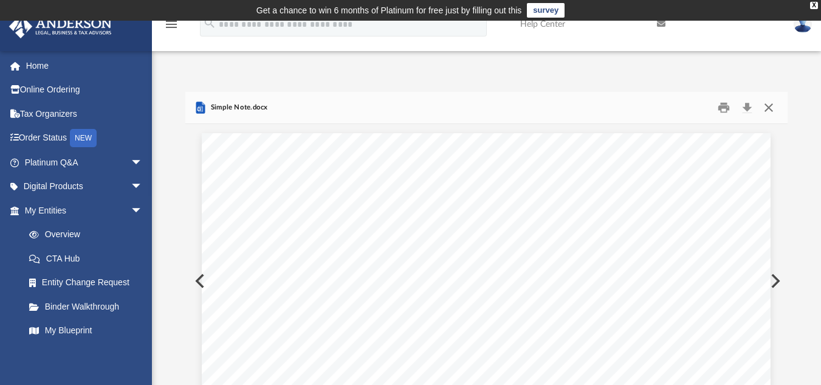
click at [767, 112] on button "Close" at bounding box center [769, 107] width 22 height 19
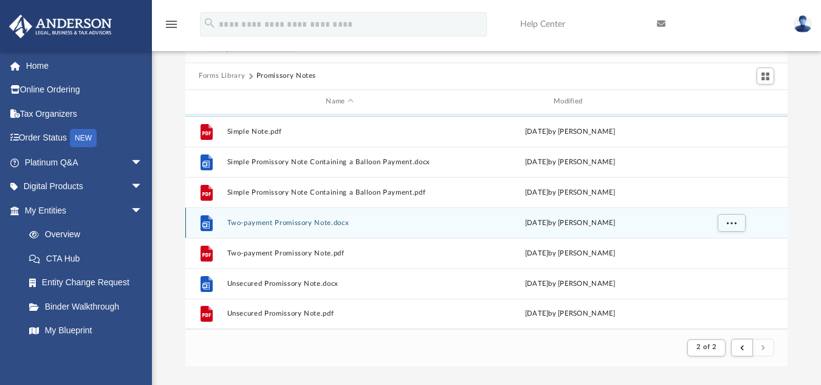
scroll to position [72, 0]
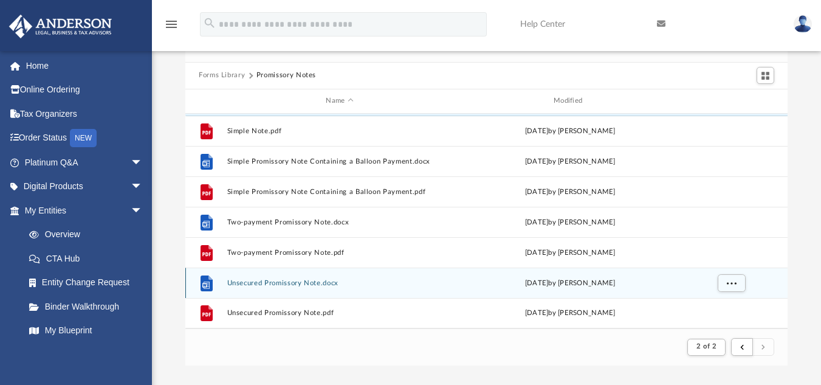
click at [278, 284] on button "Unsecured Promissory Note.docx" at bounding box center [339, 282] width 225 height 8
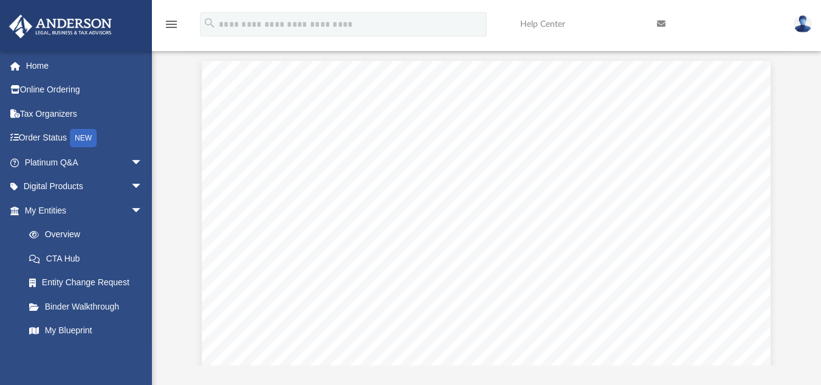
scroll to position [0, 0]
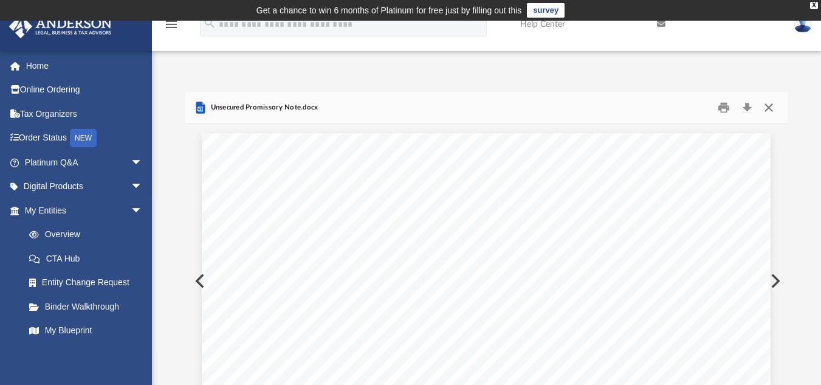
click at [771, 109] on button "Close" at bounding box center [769, 107] width 22 height 19
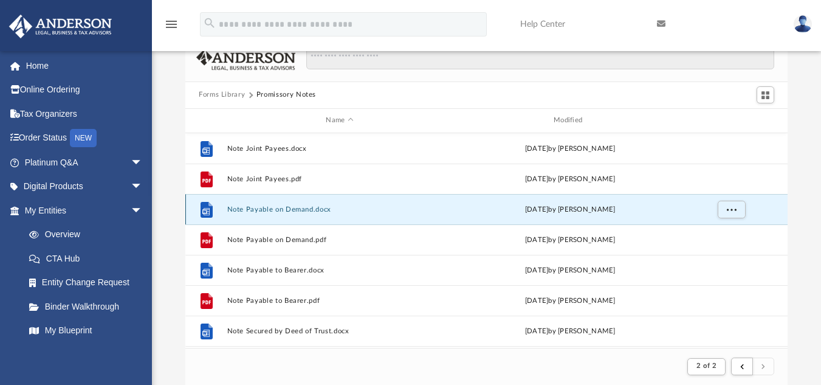
click at [272, 213] on button "Note Payable on Demand.docx" at bounding box center [339, 209] width 225 height 8
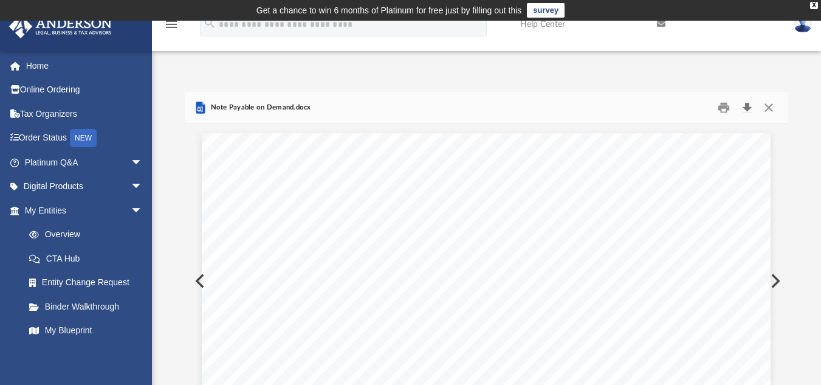
click at [749, 109] on button "Download" at bounding box center [747, 107] width 22 height 19
click at [64, 94] on link "Online Ordering" at bounding box center [85, 90] width 153 height 24
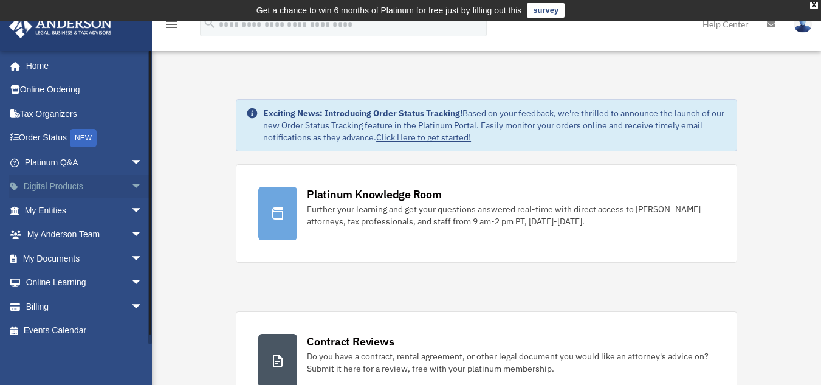
click at [61, 188] on link "Digital Products arrow_drop_down" at bounding box center [85, 186] width 153 height 24
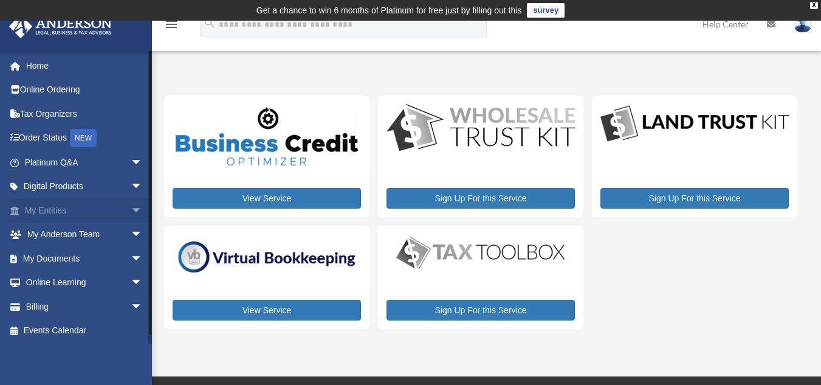
click at [131, 211] on span "arrow_drop_down" at bounding box center [143, 210] width 24 height 25
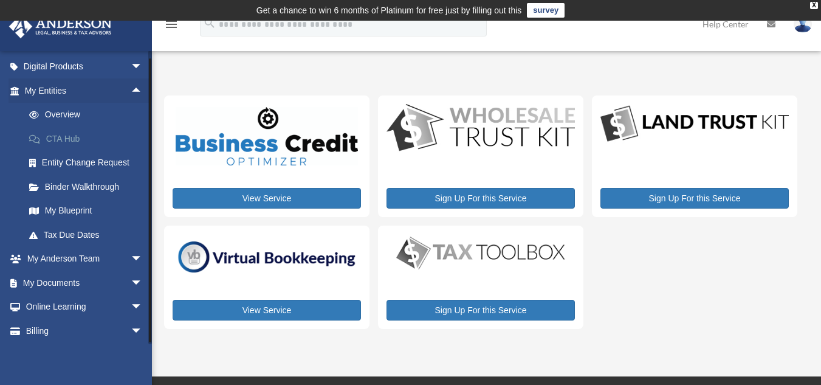
scroll to position [120, 0]
click at [77, 213] on link "My Blueprint" at bounding box center [89, 210] width 144 height 24
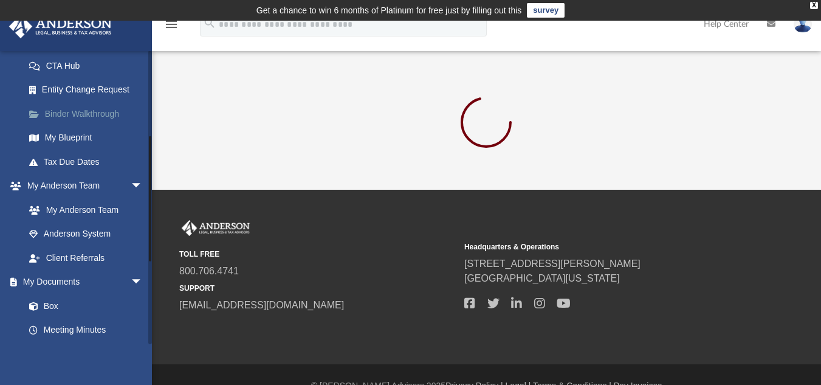
scroll to position [197, 0]
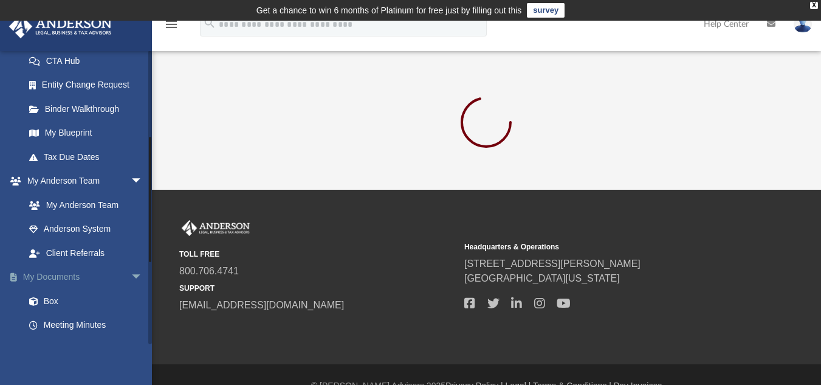
click at [131, 277] on span "arrow_drop_down" at bounding box center [143, 277] width 24 height 25
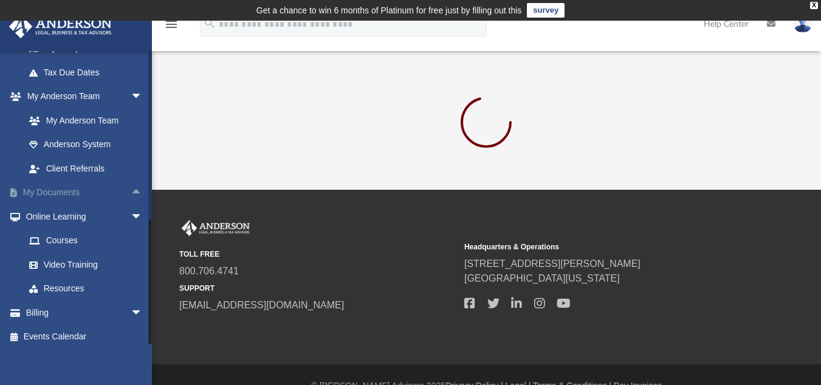
scroll to position [289, 0]
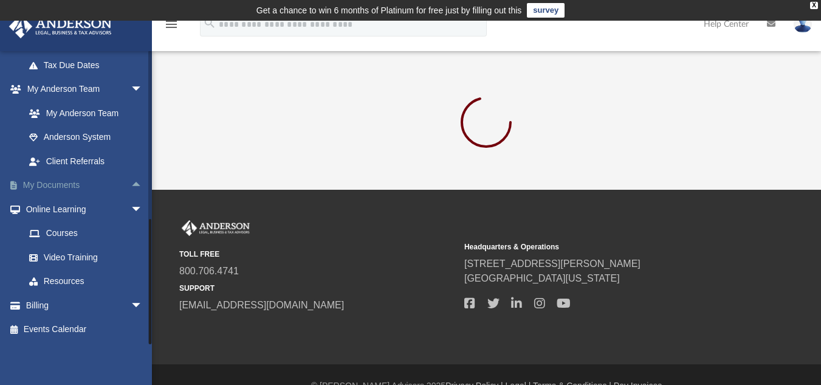
click at [131, 186] on span "arrow_drop_up" at bounding box center [143, 185] width 24 height 25
click at [131, 186] on span "arrow_drop_down" at bounding box center [143, 185] width 24 height 25
click at [61, 230] on link "Courses" at bounding box center [89, 233] width 144 height 24
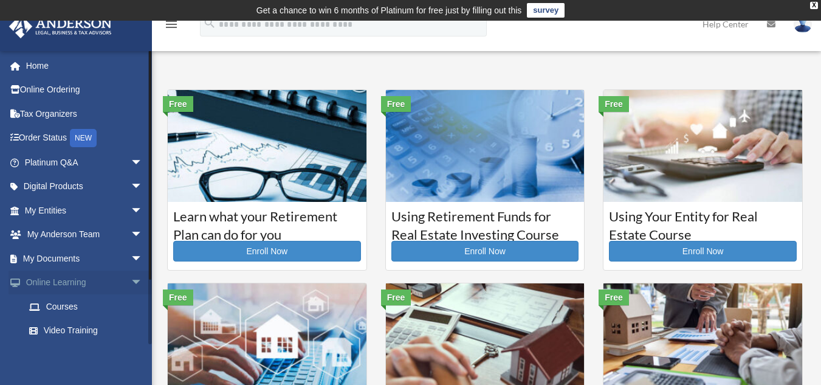
click at [131, 283] on span "arrow_drop_down" at bounding box center [143, 282] width 24 height 25
click at [131, 283] on span "arrow_drop_up" at bounding box center [143, 282] width 24 height 25
click at [88, 327] on link "Video Training" at bounding box center [89, 330] width 144 height 24
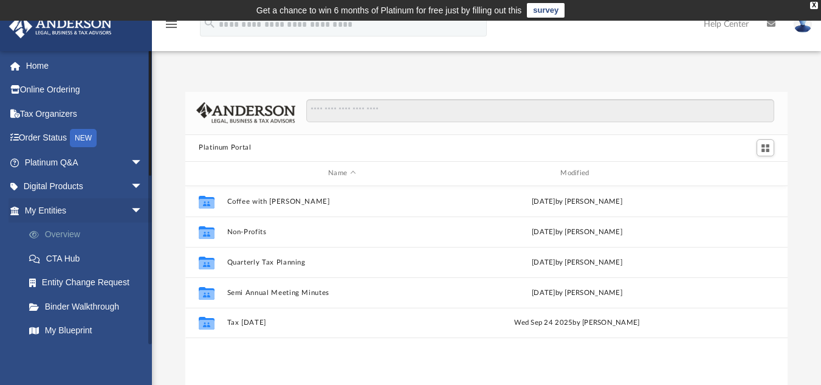
click at [59, 236] on link "Overview" at bounding box center [89, 234] width 144 height 24
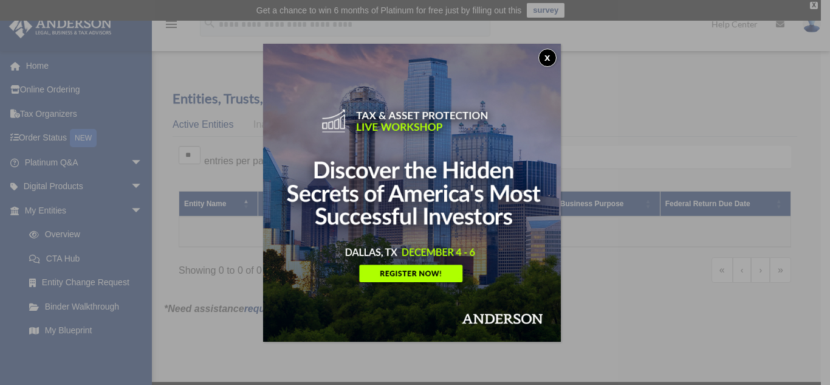
click at [549, 53] on button "x" at bounding box center [547, 58] width 18 height 18
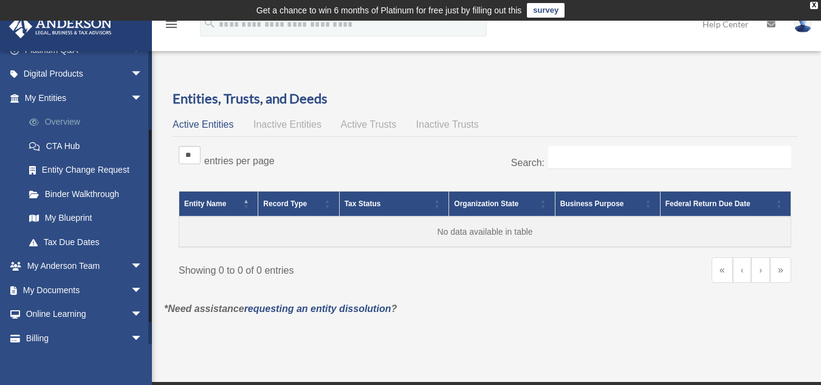
scroll to position [145, 0]
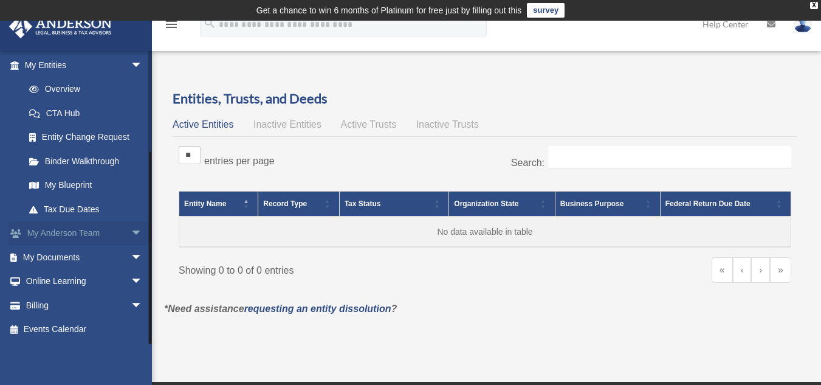
click at [131, 238] on span "arrow_drop_down" at bounding box center [143, 233] width 24 height 25
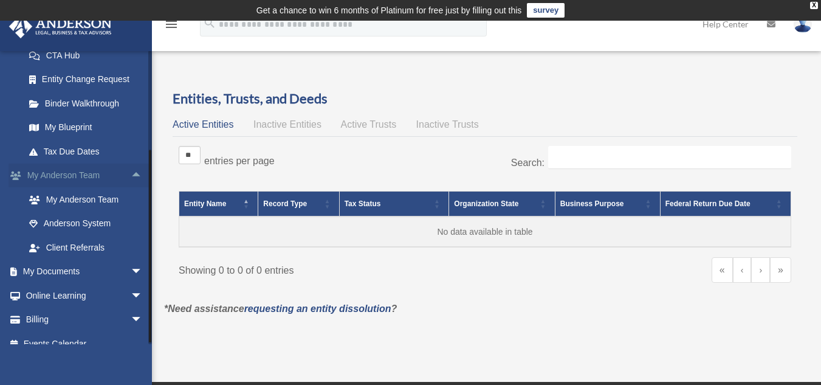
scroll to position [218, 0]
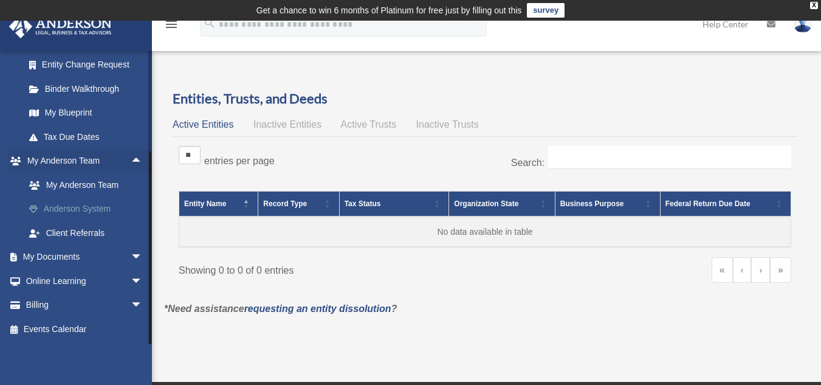
click at [83, 210] on link "Anderson System" at bounding box center [89, 209] width 144 height 24
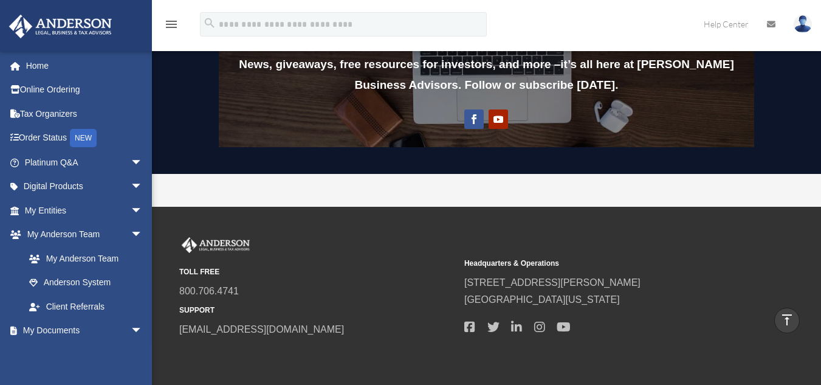
scroll to position [1078, 0]
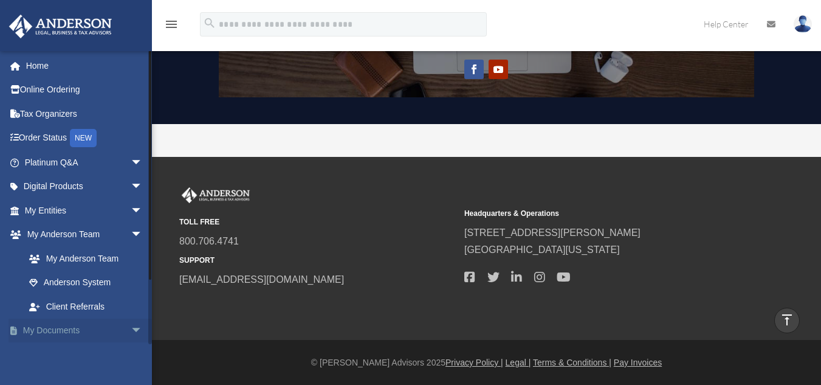
click at [132, 331] on span "arrow_drop_down" at bounding box center [143, 330] width 24 height 25
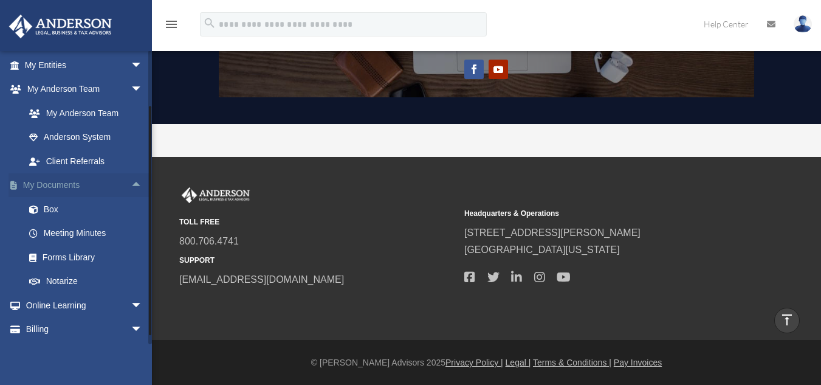
scroll to position [170, 0]
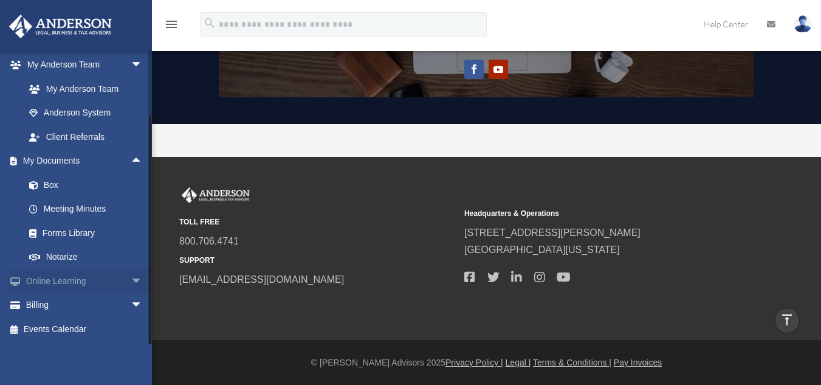
click at [131, 275] on span "arrow_drop_down" at bounding box center [143, 281] width 24 height 25
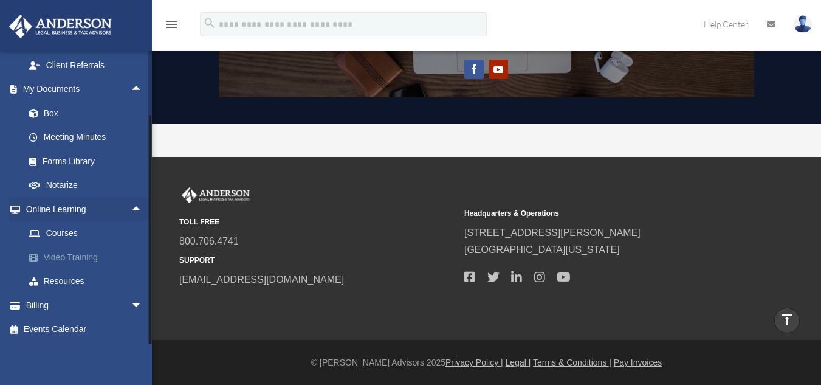
click at [62, 253] on link "Video Training" at bounding box center [89, 257] width 144 height 24
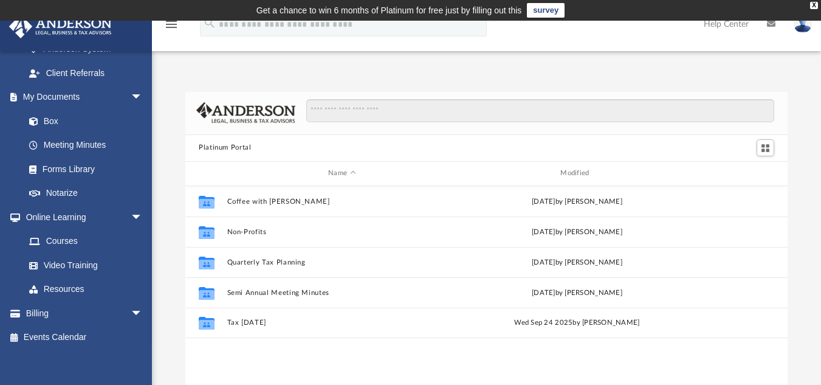
scroll to position [385, 0]
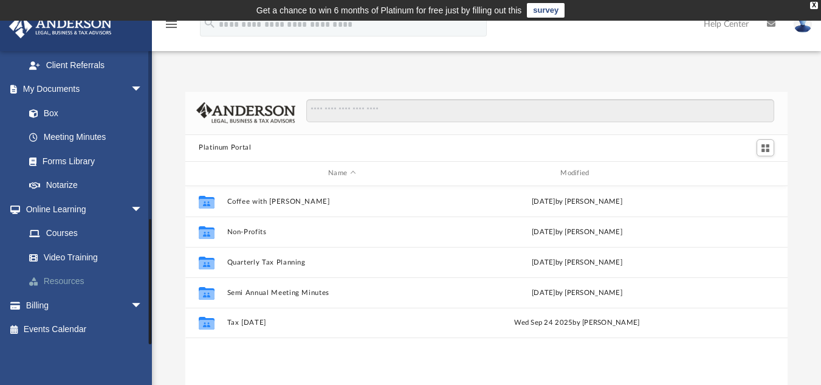
click at [64, 279] on link "Resources" at bounding box center [89, 281] width 144 height 24
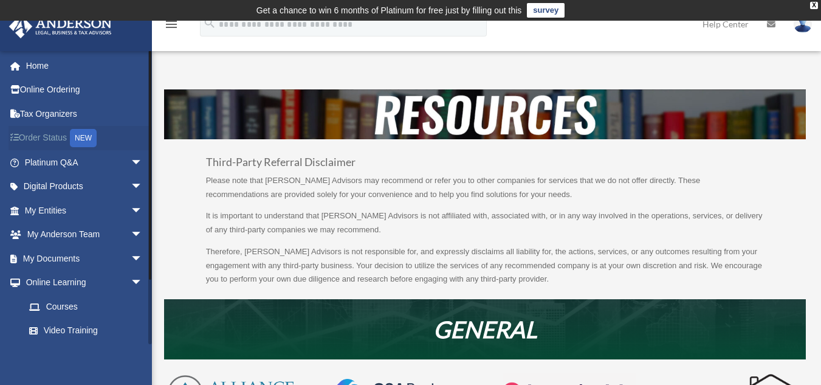
click at [57, 135] on link "Order Status NEW" at bounding box center [85, 138] width 153 height 25
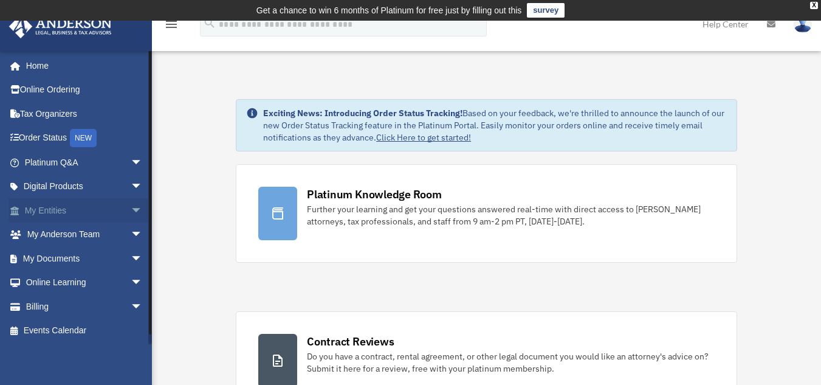
click at [131, 211] on span "arrow_drop_down" at bounding box center [143, 210] width 24 height 25
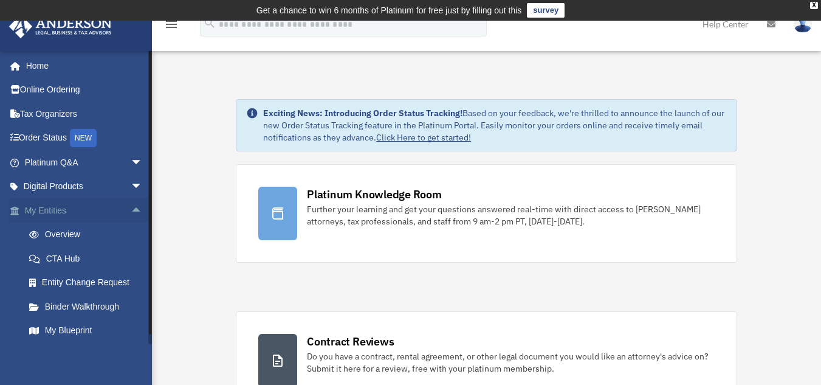
click at [131, 211] on span "arrow_drop_up" at bounding box center [143, 210] width 24 height 25
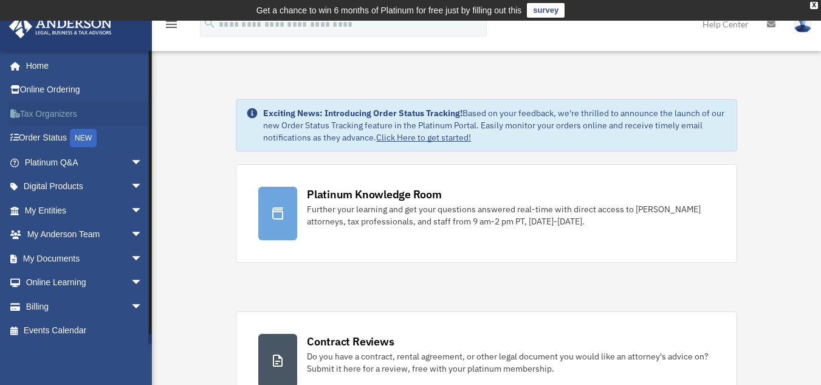
click at [50, 110] on link "Tax Organizers" at bounding box center [85, 113] width 153 height 24
click at [56, 122] on link "Tax Organizers" at bounding box center [85, 113] width 153 height 24
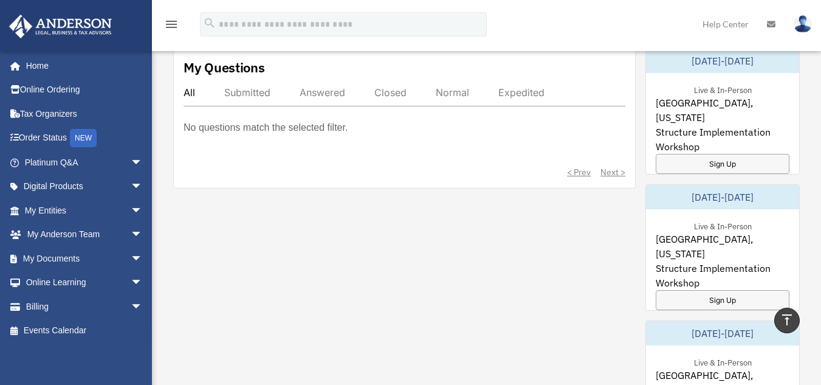
scroll to position [719, 0]
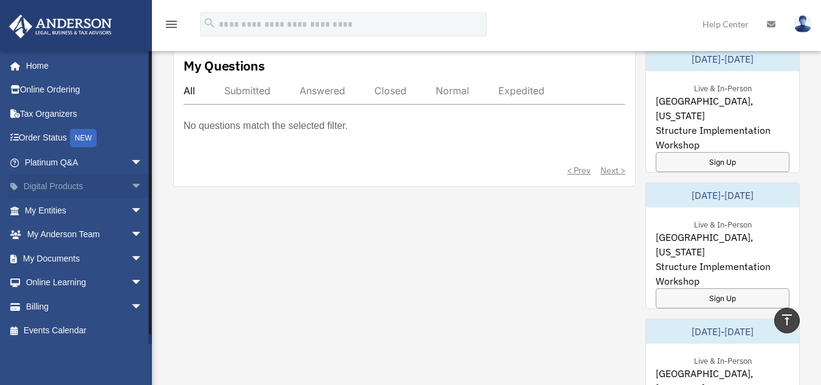
click at [132, 187] on span "arrow_drop_down" at bounding box center [143, 186] width 24 height 25
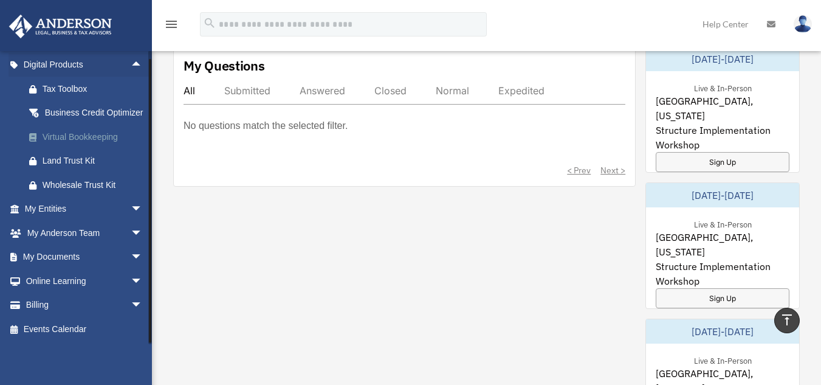
scroll to position [136, 0]
click at [131, 259] on span "arrow_drop_down" at bounding box center [143, 257] width 24 height 25
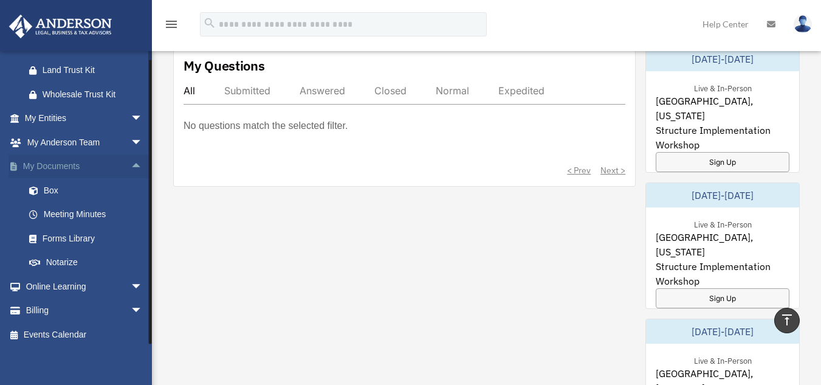
scroll to position [226, 0]
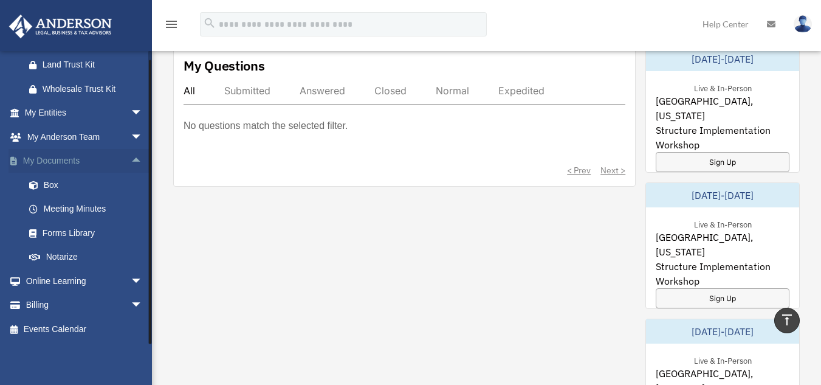
click at [131, 168] on span "arrow_drop_up" at bounding box center [143, 161] width 24 height 25
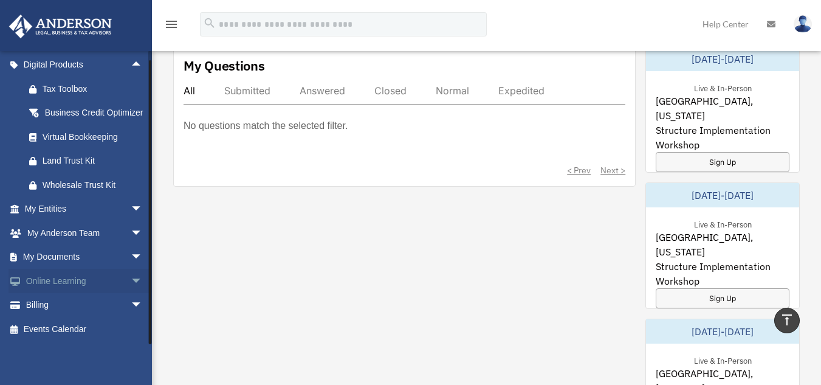
click at [131, 278] on span "arrow_drop_down" at bounding box center [143, 281] width 24 height 25
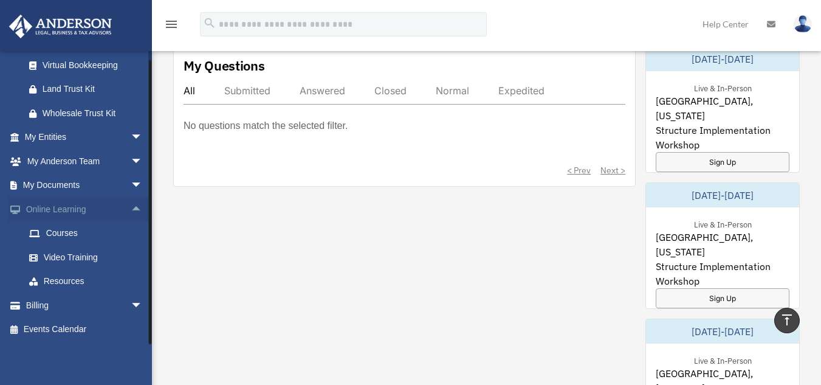
scroll to position [208, 0]
click at [131, 208] on span "arrow_drop_up" at bounding box center [143, 209] width 24 height 25
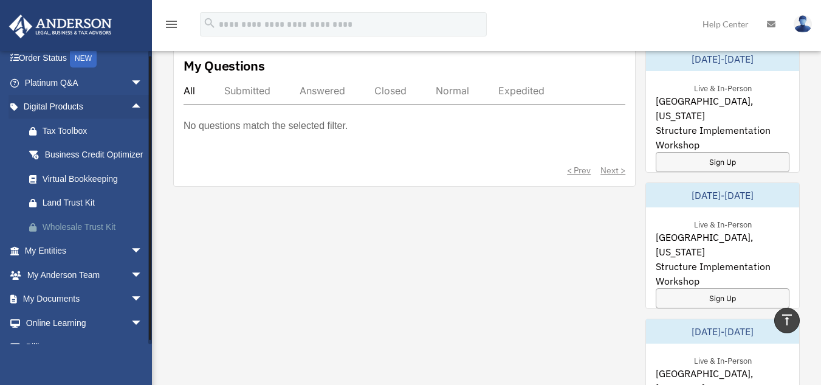
scroll to position [78, 0]
click at [131, 105] on span "arrow_drop_up" at bounding box center [143, 108] width 24 height 25
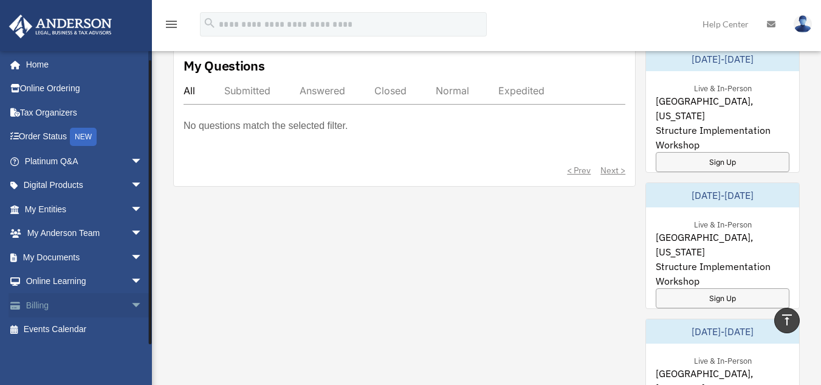
click at [131, 303] on span "arrow_drop_down" at bounding box center [143, 305] width 24 height 25
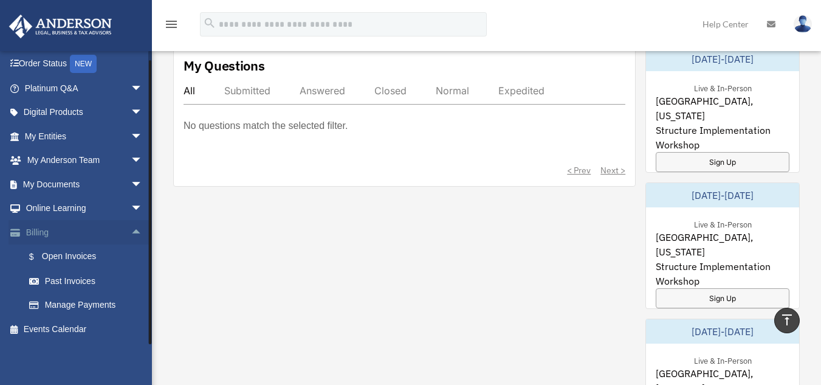
scroll to position [735, 0]
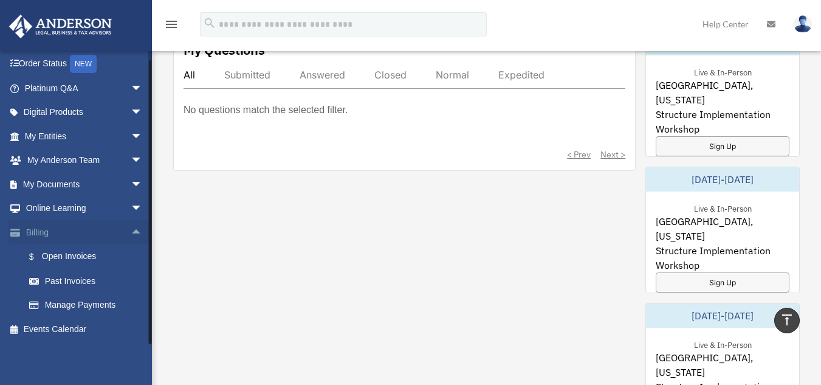
click at [131, 233] on span "arrow_drop_up" at bounding box center [143, 232] width 24 height 25
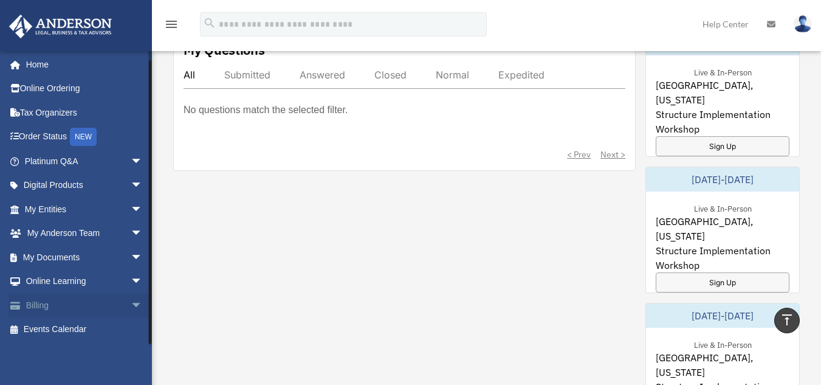
scroll to position [1, 0]
click at [131, 280] on span "arrow_drop_down" at bounding box center [143, 281] width 24 height 25
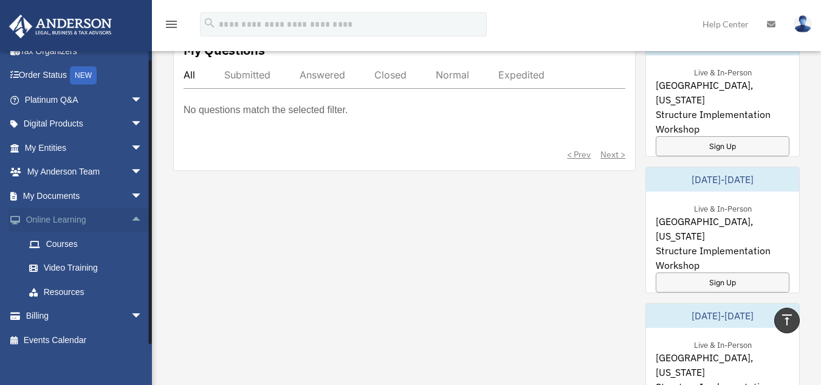
scroll to position [74, 0]
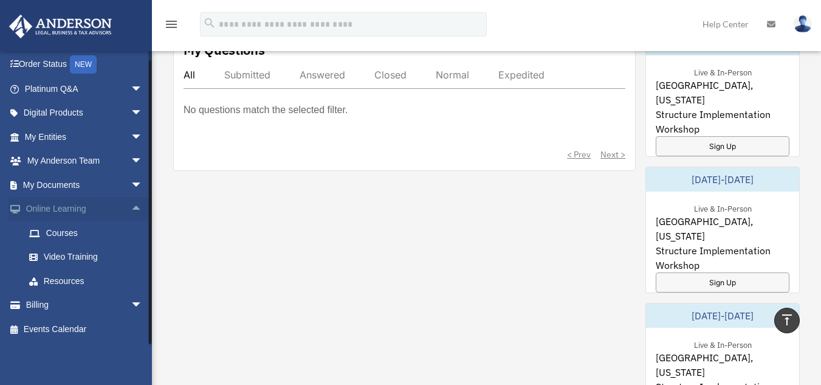
click at [131, 201] on span "arrow_drop_up" at bounding box center [143, 209] width 24 height 25
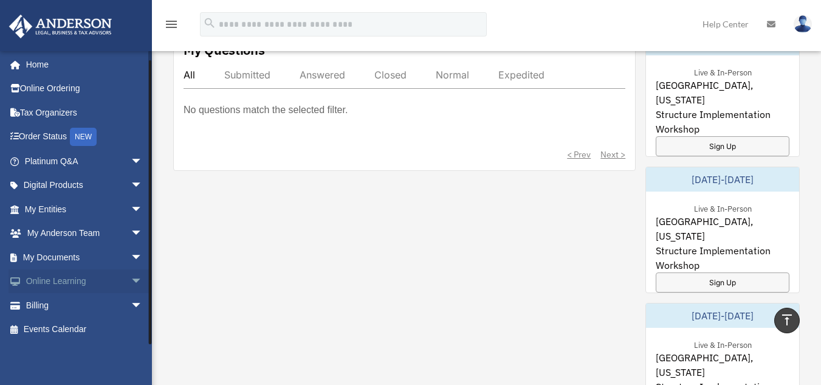
scroll to position [1, 0]
click at [131, 255] on span "arrow_drop_down" at bounding box center [143, 257] width 24 height 25
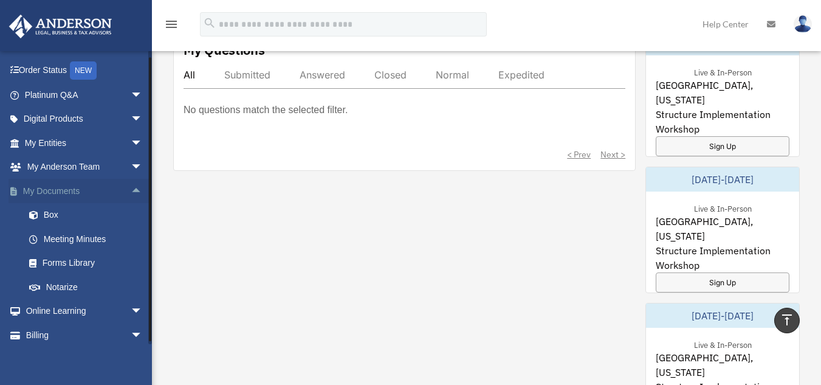
scroll to position [69, 0]
click at [57, 215] on link "Box" at bounding box center [89, 214] width 144 height 24
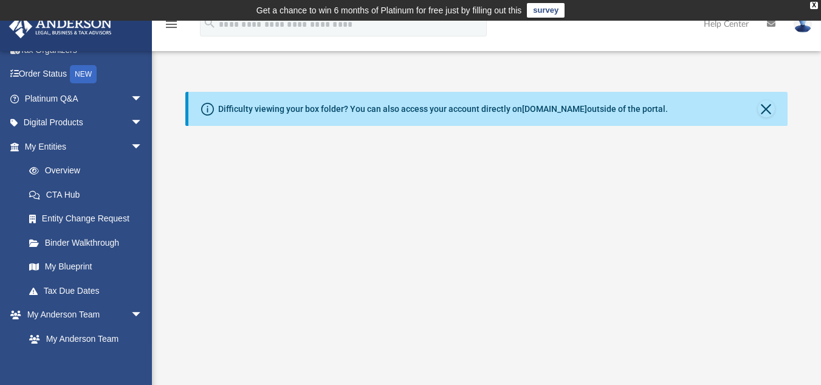
scroll to position [64, 0]
click at [65, 286] on link "Tax Due Dates" at bounding box center [89, 290] width 144 height 24
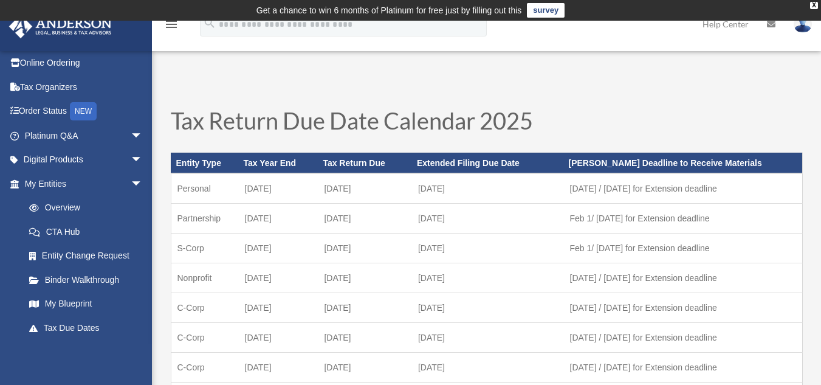
click at [797, 29] on img at bounding box center [803, 24] width 18 height 18
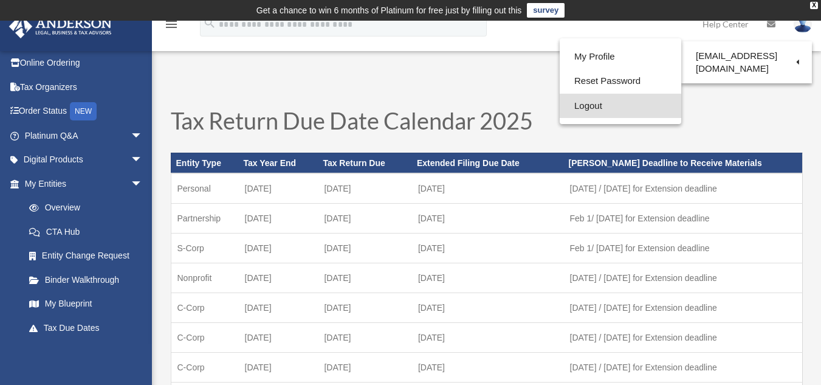
click at [644, 111] on link "Logout" at bounding box center [621, 106] width 122 height 25
